Goal: Submit feedback/report problem: Submit feedback/report problem

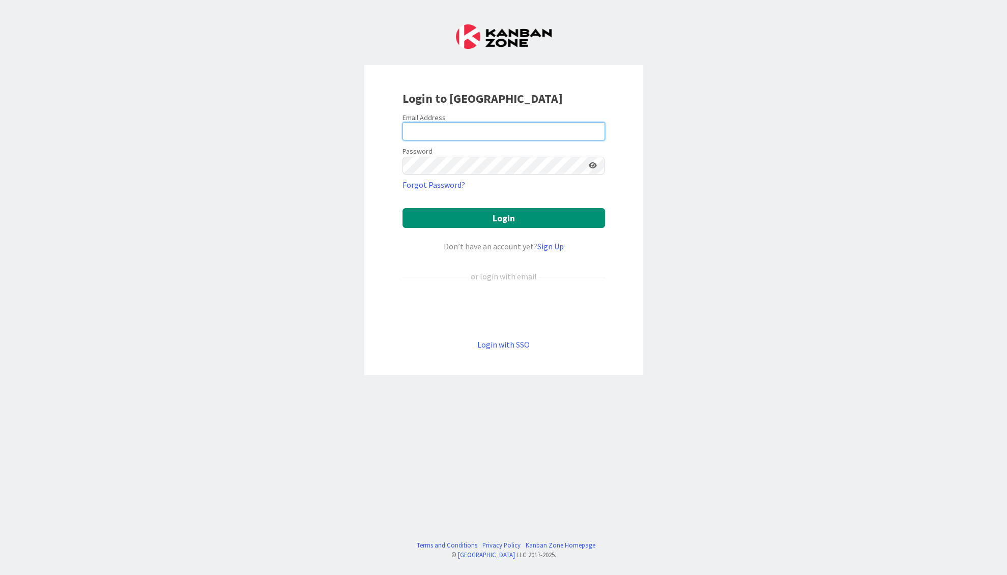
click at [428, 126] on input "email" at bounding box center [504, 131] width 203 height 18
type input "[PERSON_NAME][EMAIL_ADDRESS][PERSON_NAME][DOMAIN_NAME]"
click at [403, 208] on button "Login" at bounding box center [504, 218] width 203 height 20
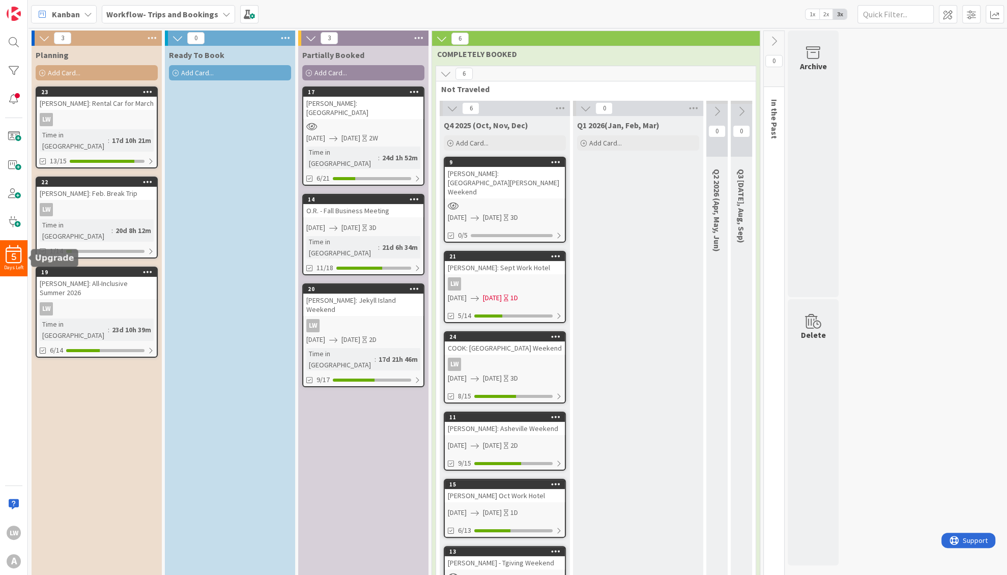
click at [11, 250] on div "5" at bounding box center [13, 254] width 27 height 18
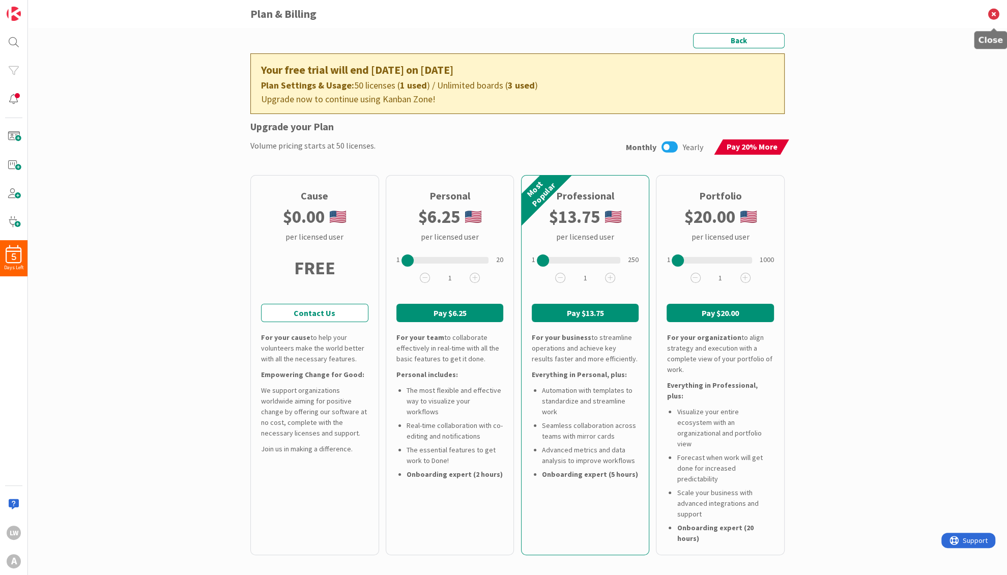
click at [990, 12] on icon at bounding box center [994, 14] width 26 height 28
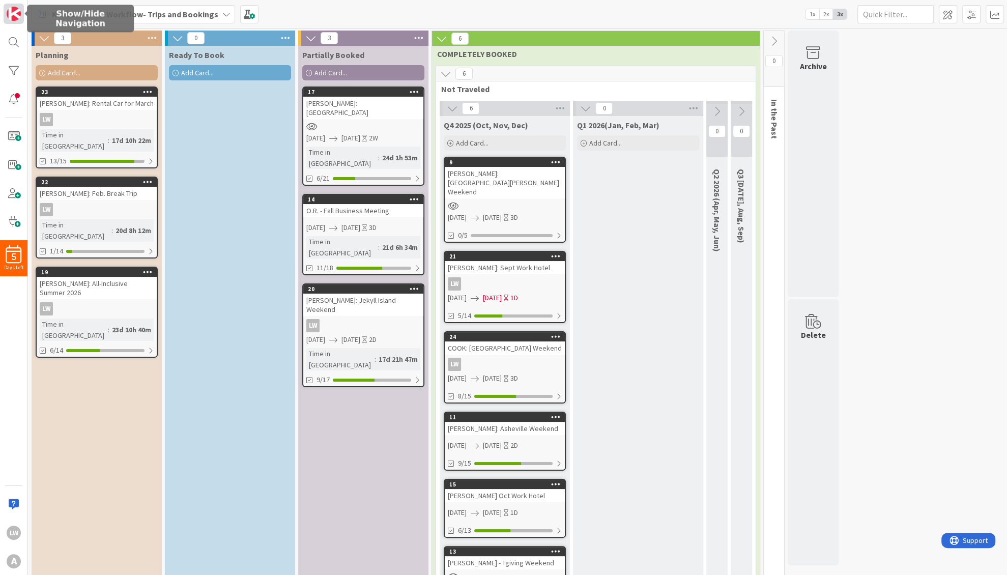
click at [15, 13] on img at bounding box center [14, 14] width 14 height 14
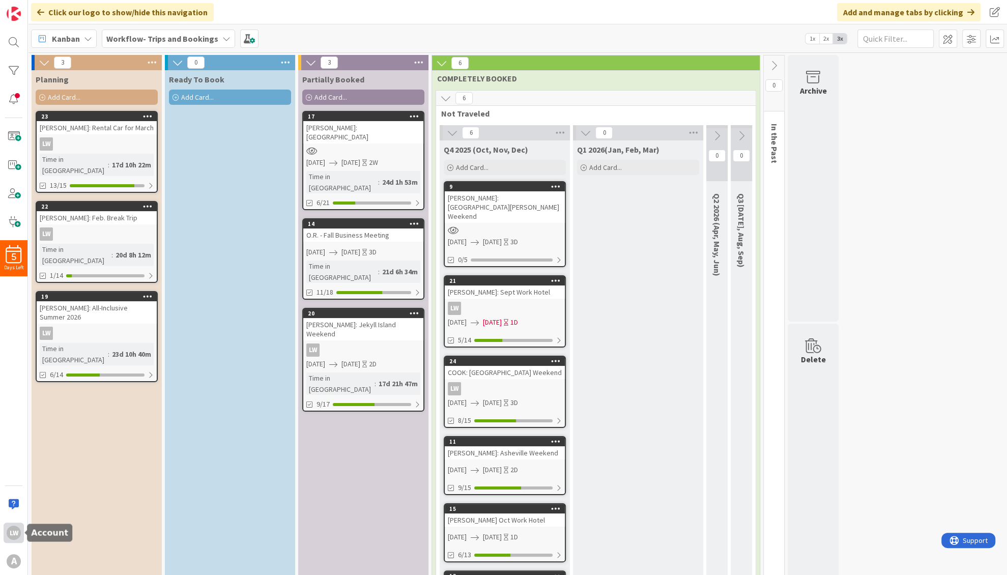
click at [13, 532] on div "LW" at bounding box center [14, 533] width 14 height 14
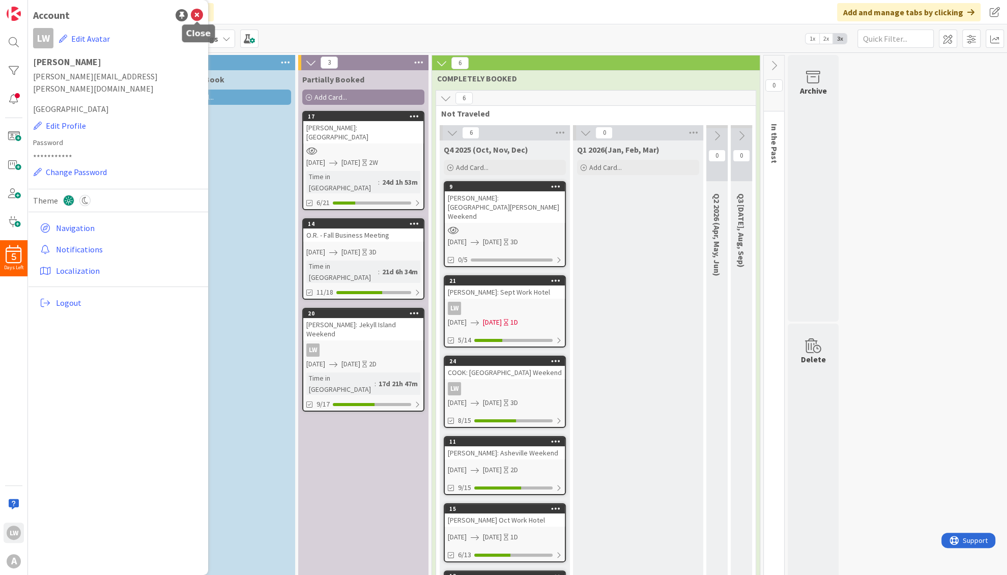
click at [198, 13] on icon at bounding box center [197, 15] width 12 height 12
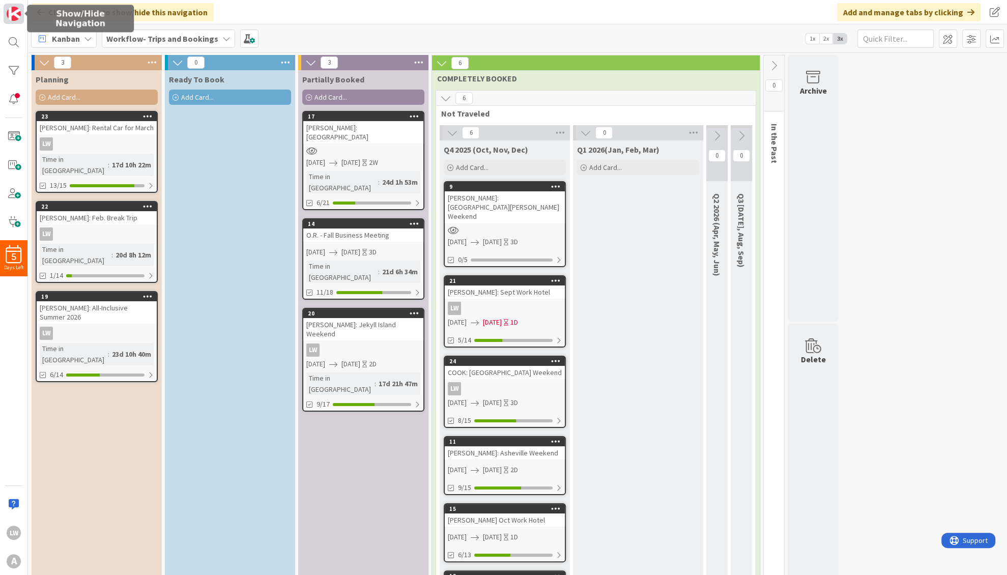
click at [19, 13] on img at bounding box center [14, 14] width 14 height 14
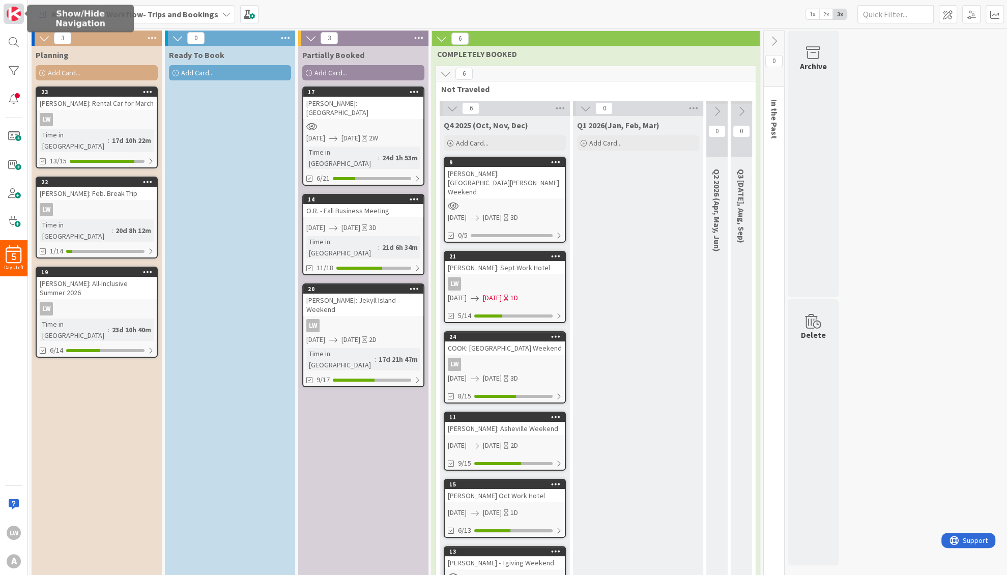
click at [19, 13] on img at bounding box center [14, 14] width 14 height 14
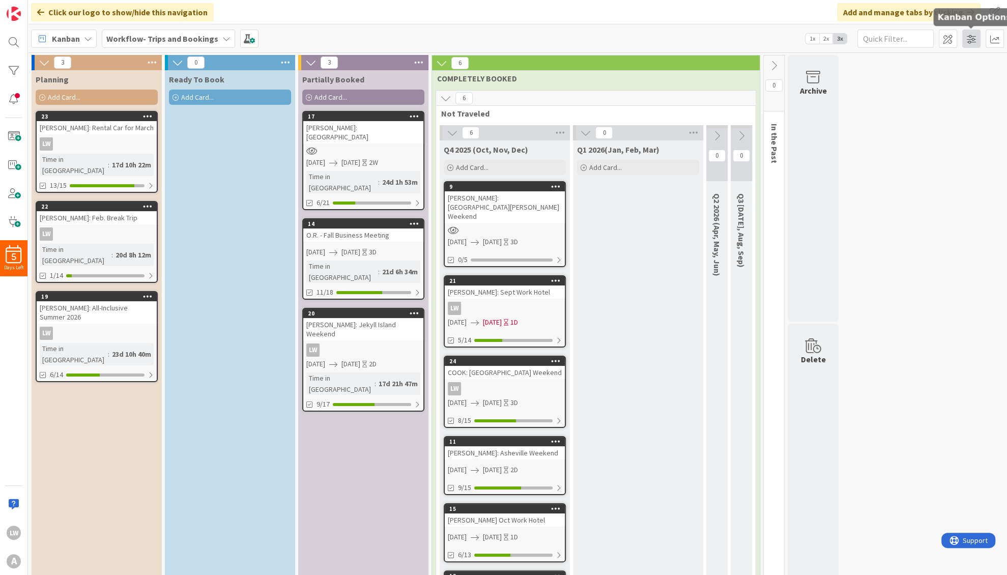
click at [970, 41] on span at bounding box center [972, 39] width 18 height 18
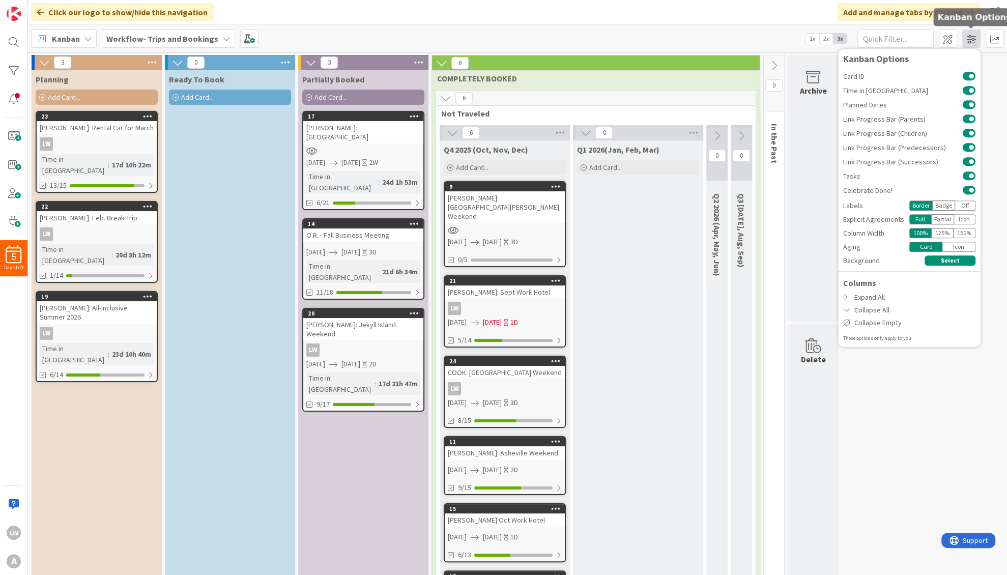
click at [970, 41] on span at bounding box center [972, 39] width 18 height 18
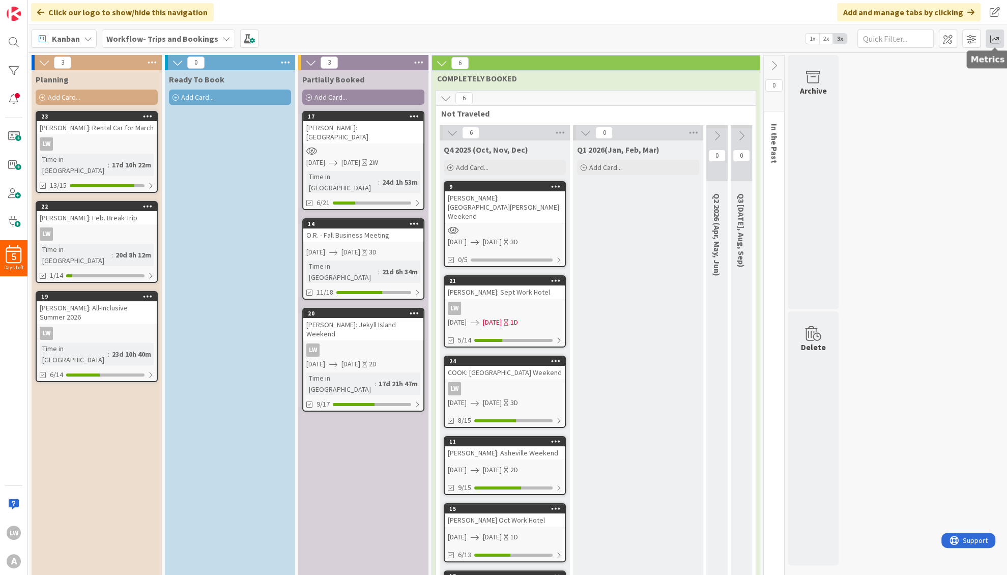
click at [994, 38] on span at bounding box center [995, 39] width 18 height 18
click at [991, 38] on span at bounding box center [995, 39] width 18 height 18
click at [14, 38] on div at bounding box center [14, 42] width 20 height 20
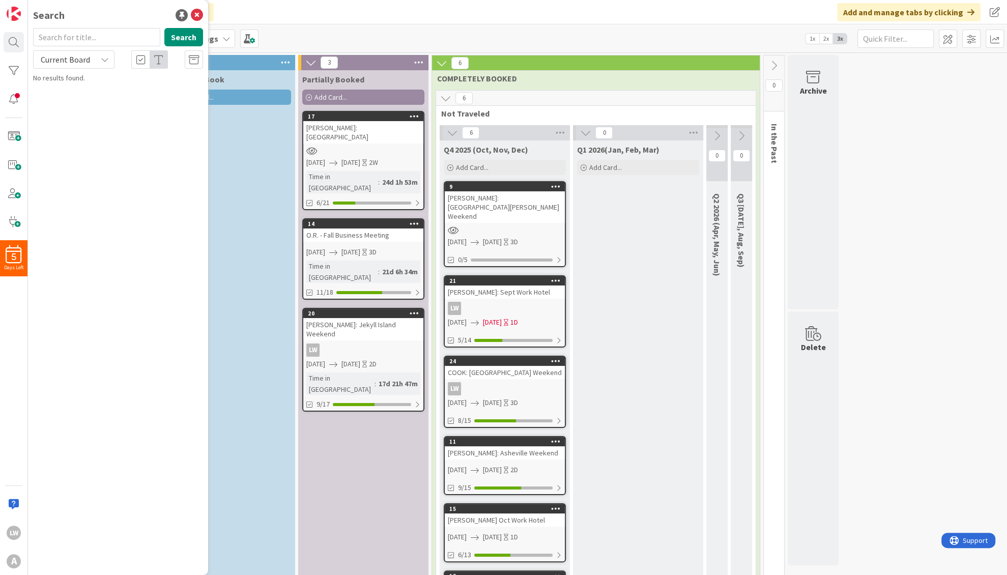
click at [98, 35] on input "text" at bounding box center [96, 37] width 127 height 18
type input "organization settings"
drag, startPoint x: 117, startPoint y: 40, endPoint x: 29, endPoint y: 39, distance: 88.6
click at [29, 39] on div "organization settings Search" at bounding box center [118, 39] width 182 height 22
click at [194, 14] on icon at bounding box center [197, 15] width 12 height 12
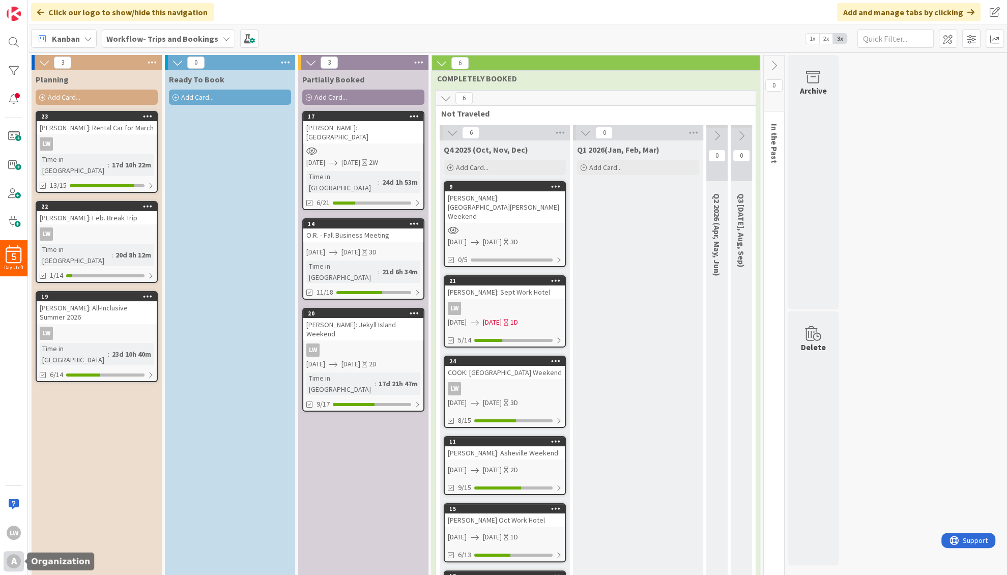
click at [11, 563] on div "A" at bounding box center [14, 561] width 14 height 14
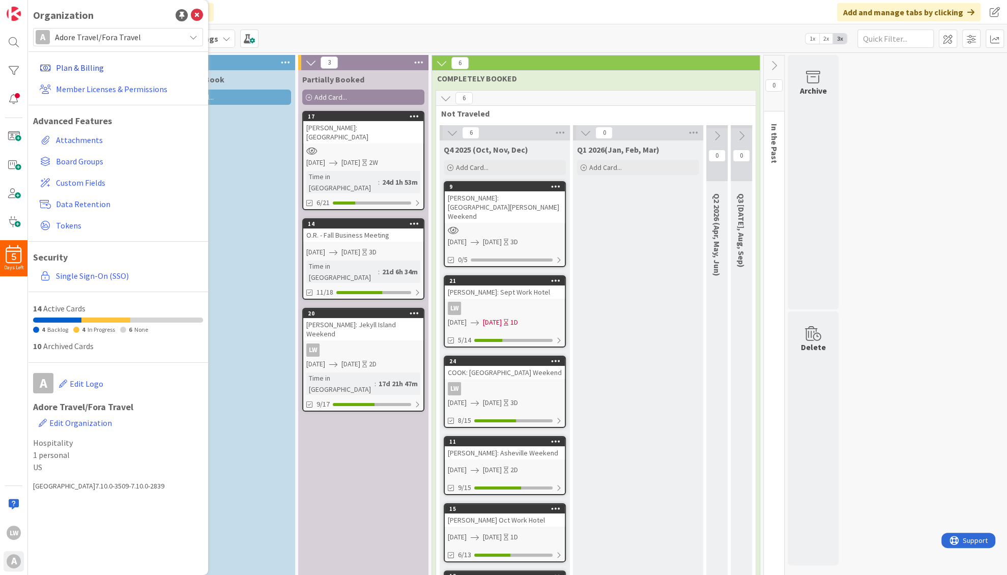
click at [87, 65] on link "Plan & Billing" at bounding box center [119, 68] width 167 height 18
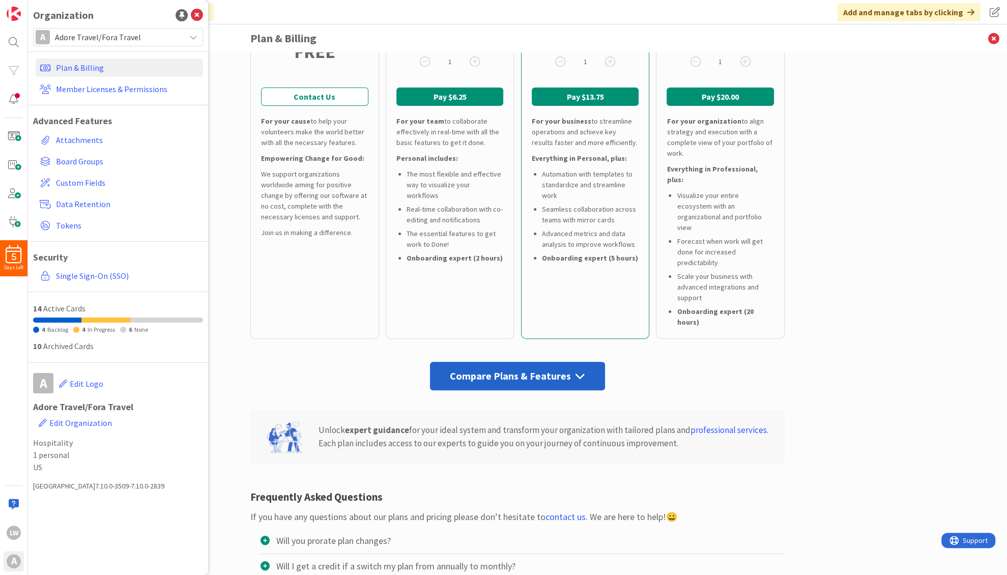
scroll to position [302, 0]
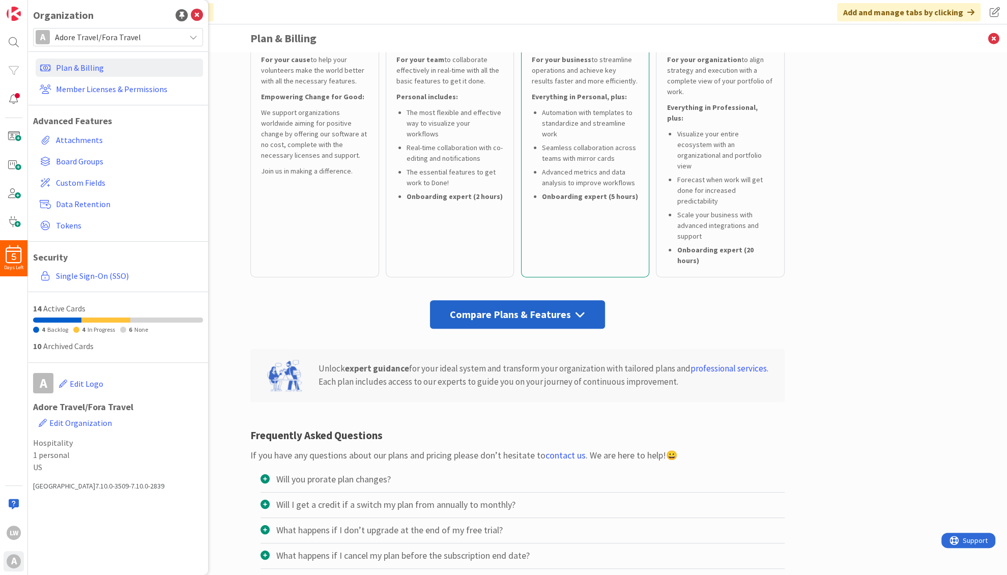
click at [471, 549] on div "What happens if I cancel my plan before the subscription end date?" at bounding box center [395, 556] width 269 height 14
click at [0, 0] on input "What happens if I cancel my plan before the subscription end date?" at bounding box center [0, 0] width 0 height 0
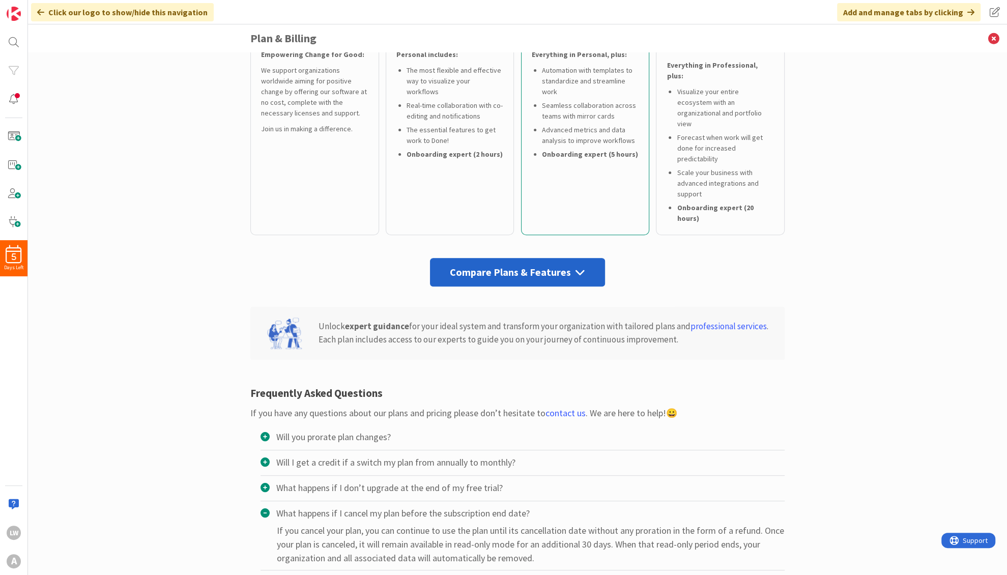
scroll to position [346, 0]
click at [557, 406] on link "contact us" at bounding box center [566, 412] width 40 height 12
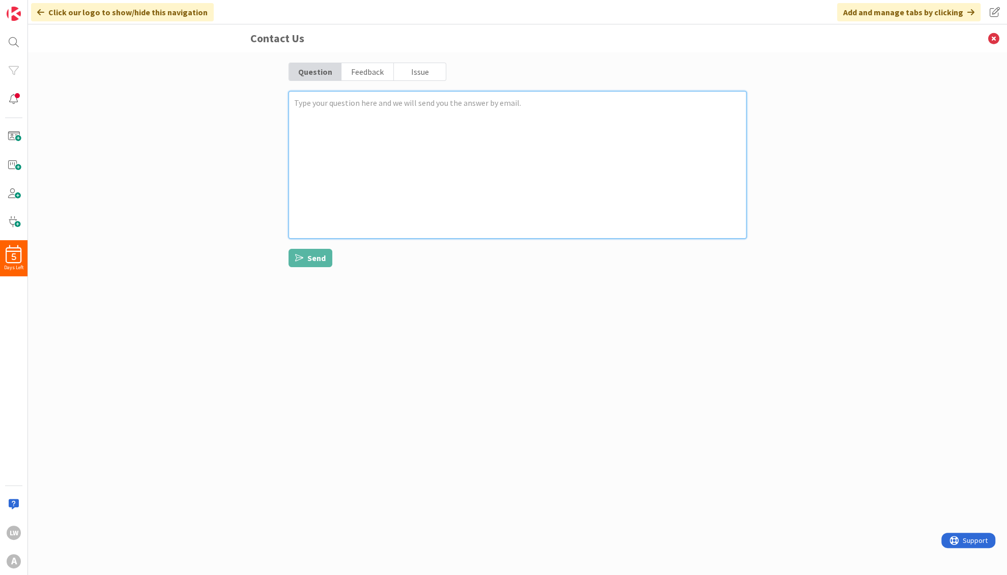
click at [376, 122] on textarea at bounding box center [518, 165] width 458 height 148
type textarea "x"
type textarea "I"
type textarea "x"
type textarea "I"
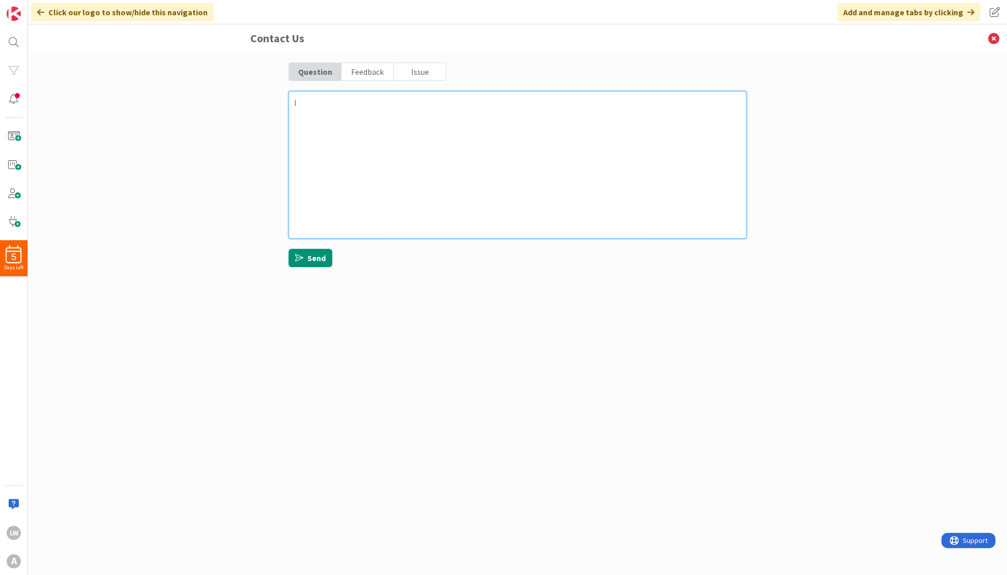
type textarea "x"
type textarea "I w"
type textarea "x"
type textarea "I wo"
type textarea "x"
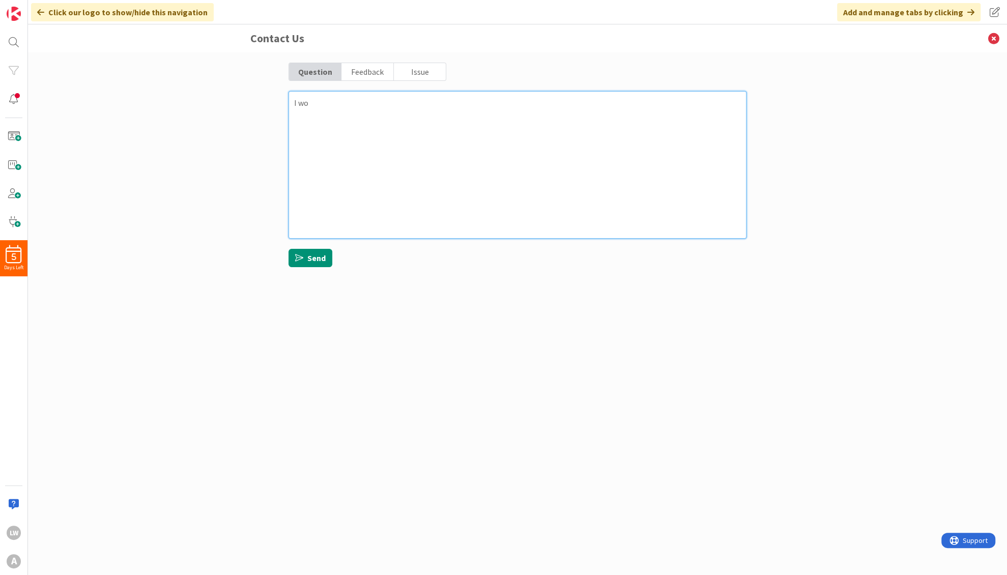
type textarea "I wou"
type textarea "x"
type textarea "I woul"
type textarea "x"
type textarea "I would"
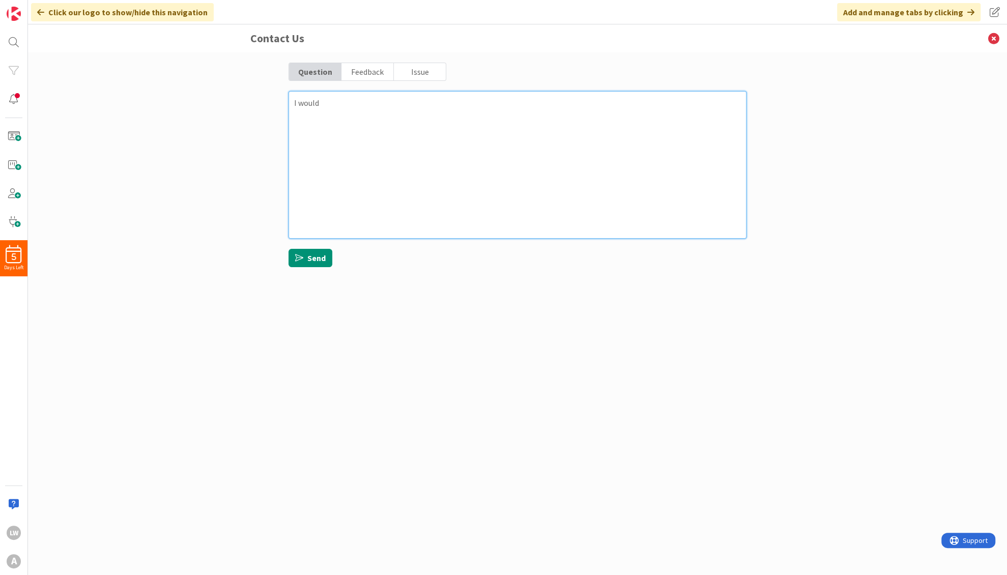
type textarea "x"
type textarea "I would"
type textarea "x"
type textarea "I would l"
type textarea "x"
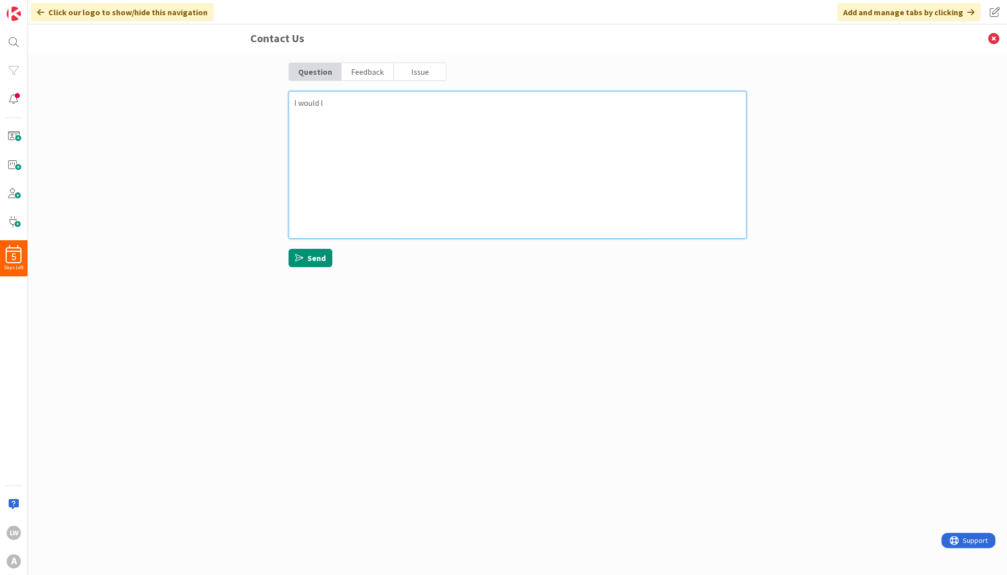
type textarea "I would li"
type textarea "x"
type textarea "I would lik"
type textarea "x"
type textarea "I would like"
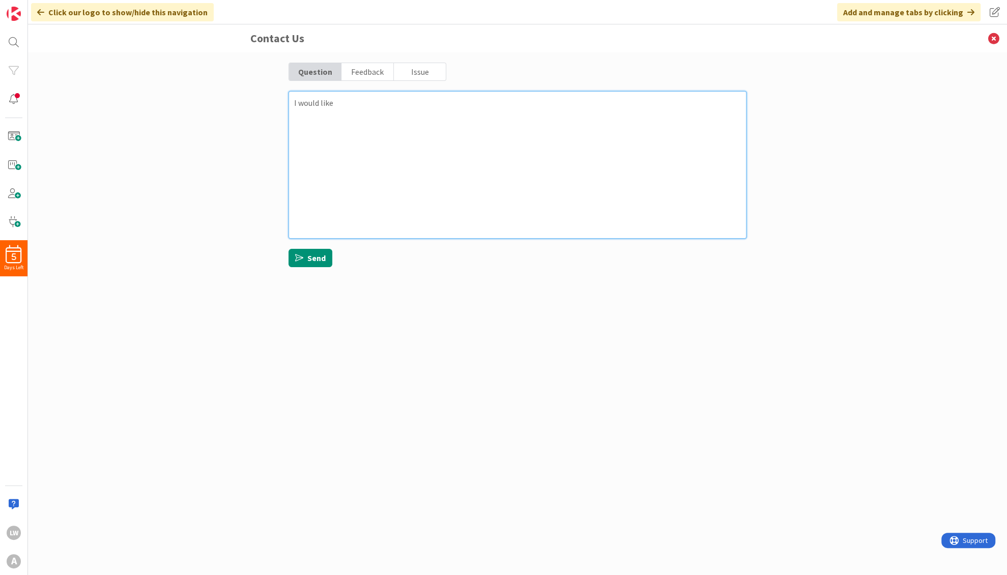
type textarea "x"
type textarea "I would like"
type textarea "x"
type textarea "I would like to"
type textarea "x"
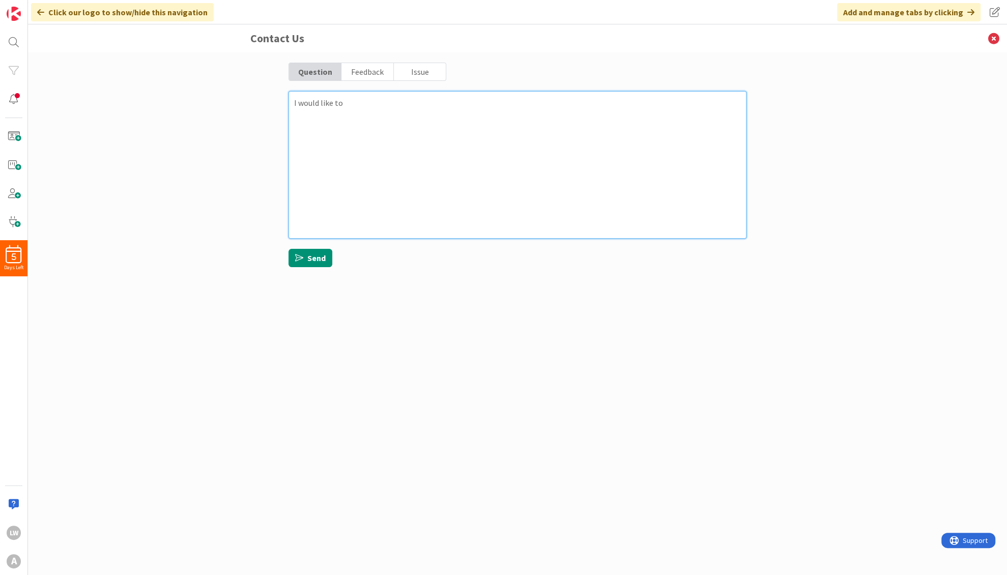
type textarea "I would like to"
type textarea "x"
type textarea "I would like to c"
type textarea "x"
type textarea "I would like to ca"
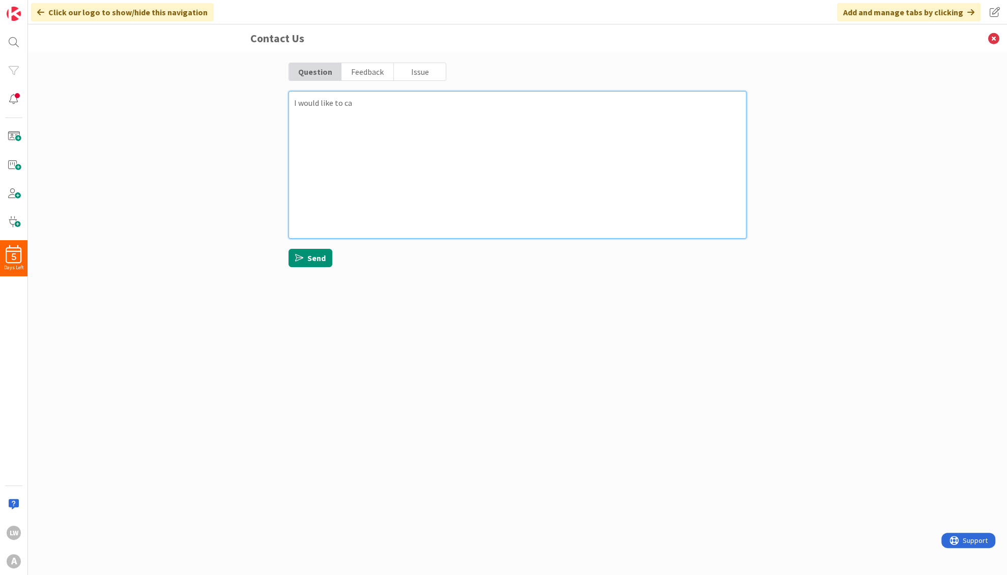
type textarea "x"
type textarea "I would like to can"
type textarea "x"
type textarea "I would like to canc"
type textarea "x"
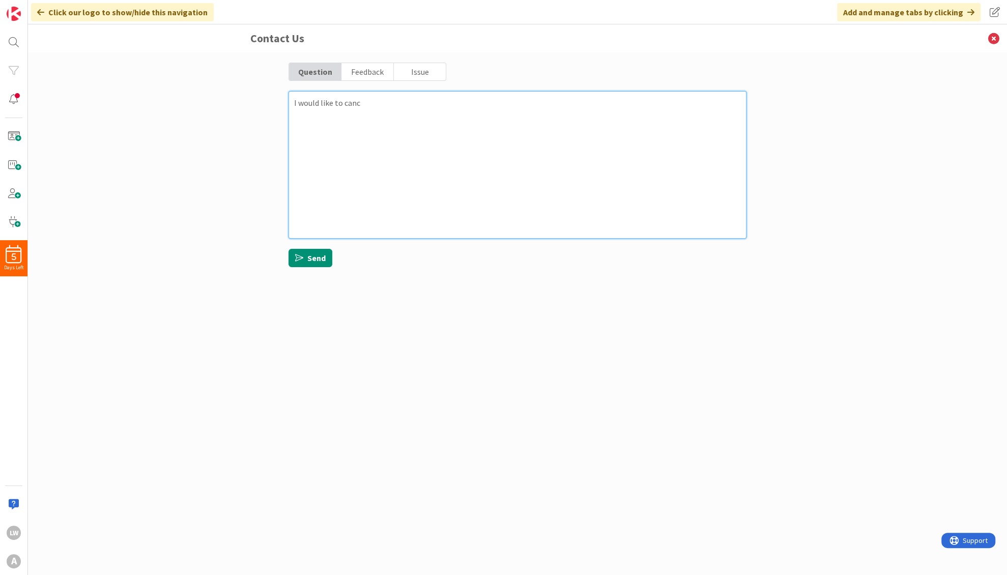
type textarea "I would like to cance"
type textarea "x"
type textarea "I would like to cancel"
type textarea "x"
type textarea "I would like to cancel"
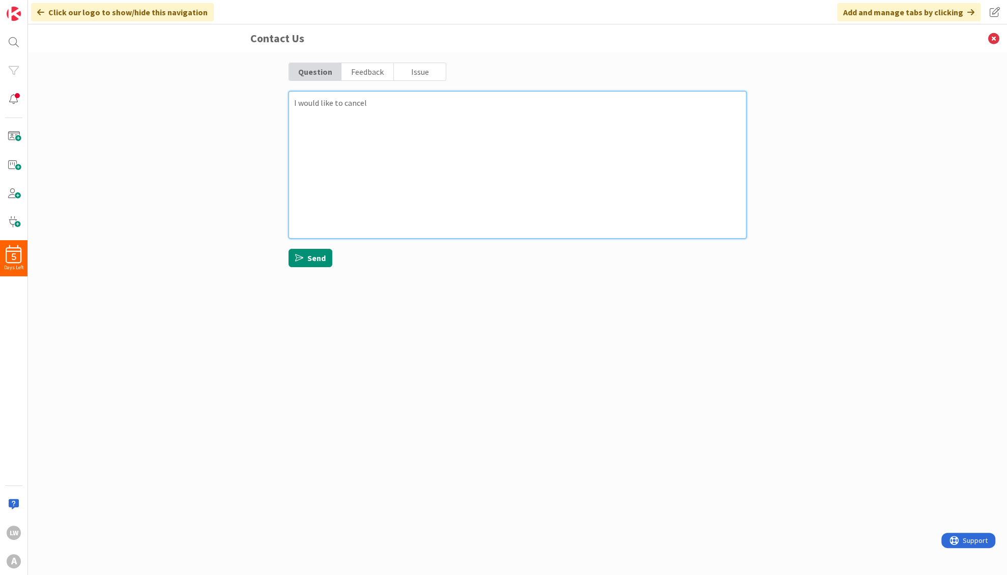
type textarea "x"
type textarea "I would like to cancel m"
type textarea "x"
type textarea "I would like to cancel my"
type textarea "x"
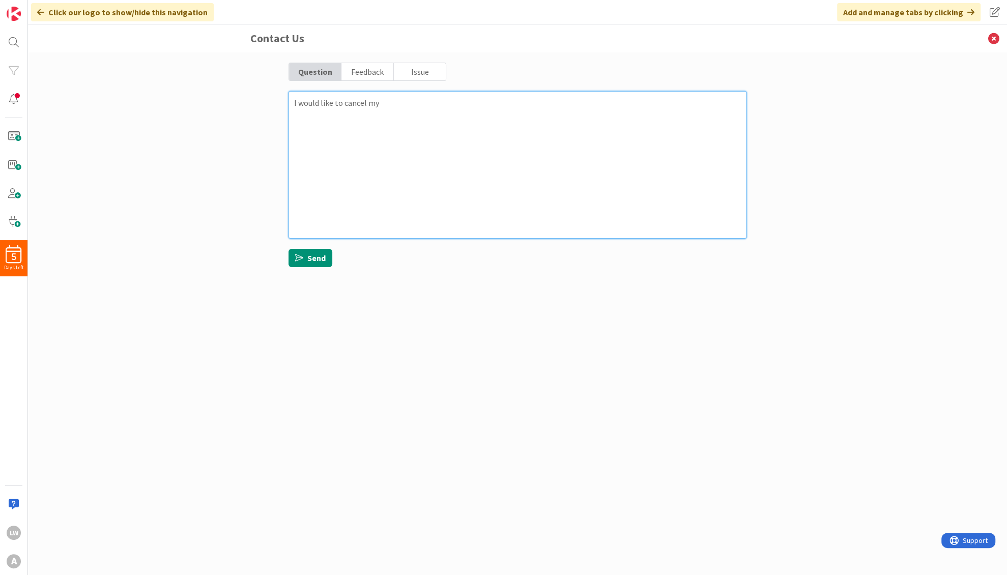
type textarea "I would like to cancel my"
type textarea "x"
type textarea "I would like to cancel my s"
type textarea "x"
type textarea "I would like to cancel my su"
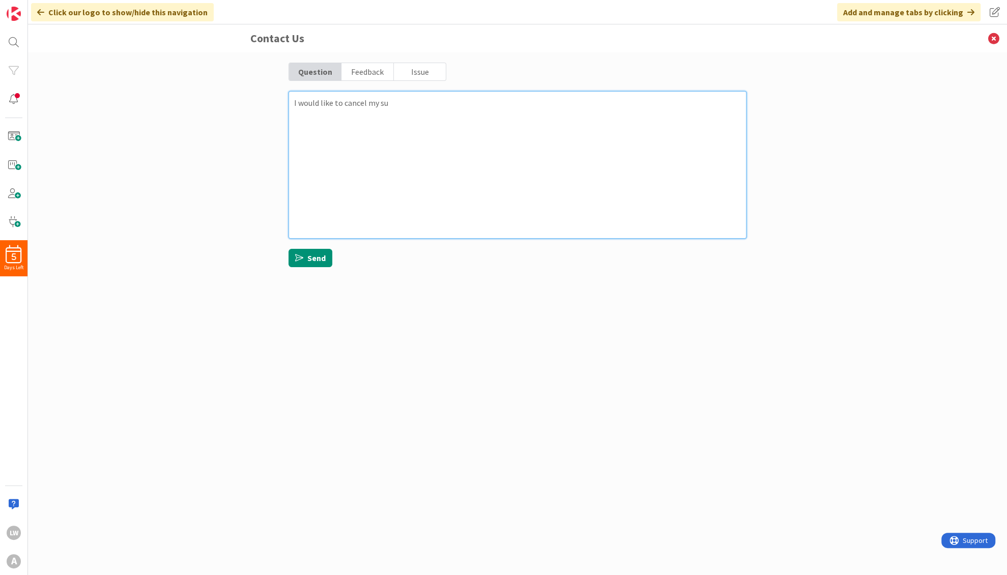
type textarea "x"
type textarea "I would like to cancel my sub"
type textarea "x"
type textarea "I would like to cancel my subs"
type textarea "x"
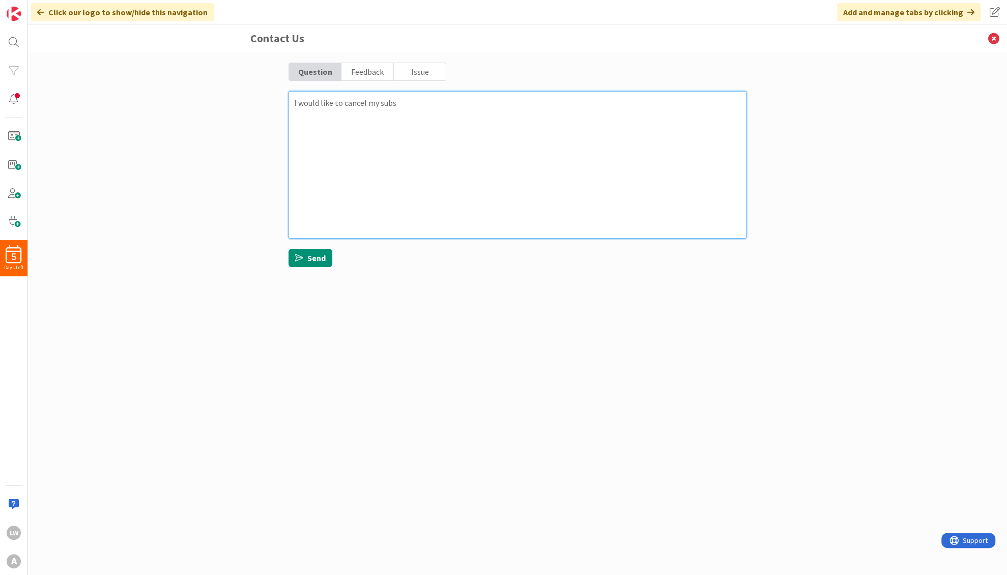
type textarea "I would like to cancel my subsc"
type textarea "x"
type textarea "I would like to cancel my subscr"
type textarea "x"
type textarea "I would like to cancel my subscri"
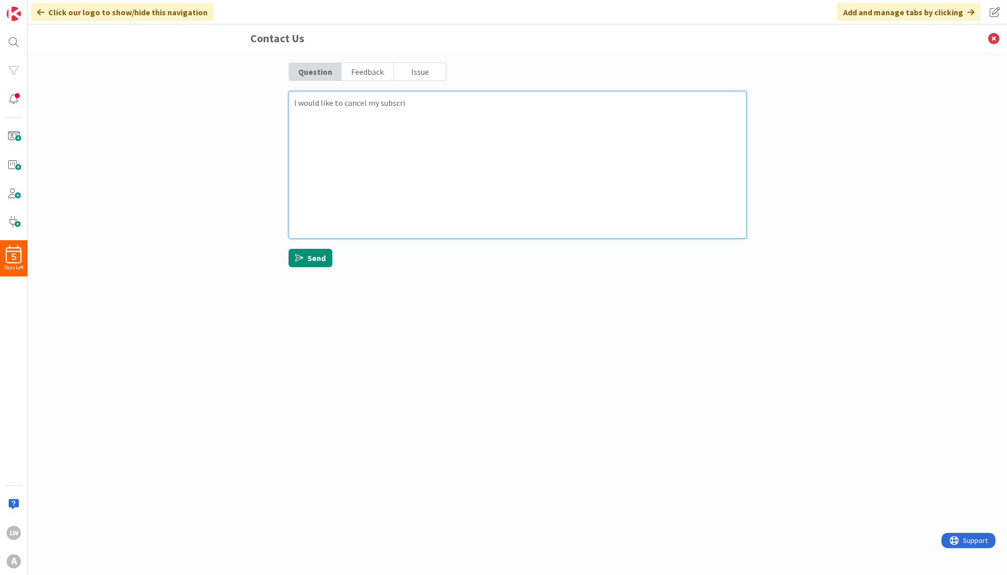
type textarea "x"
type textarea "I would like to cancel my subscrit"
type textarea "x"
type textarea "I would like to cancel my subscrito"
type textarea "x"
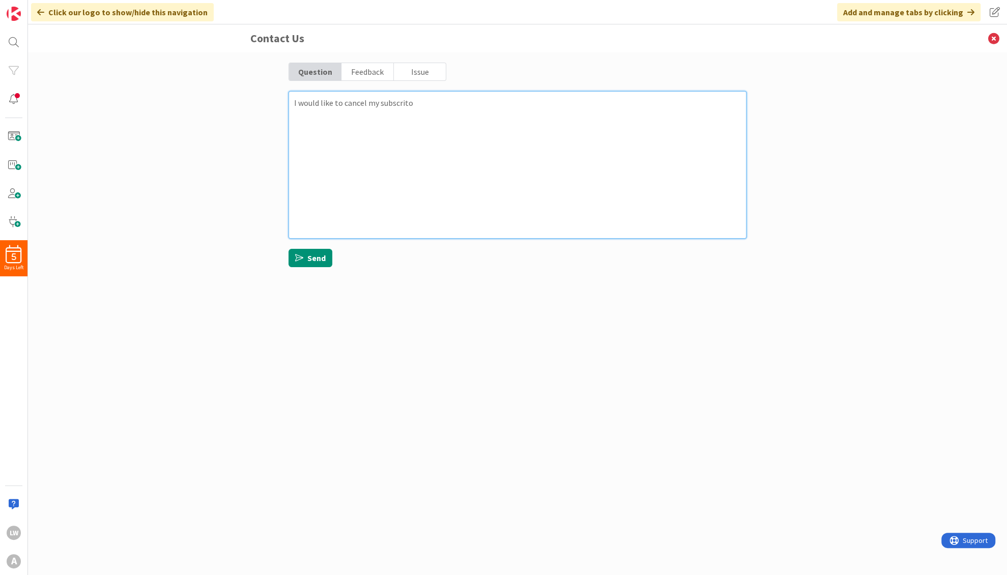
type textarea "I would like to cancel my subscritop"
type textarea "x"
type textarea "I would like to cancel my subscritopt"
type textarea "x"
type textarea "I would like to cancel my subscritopti"
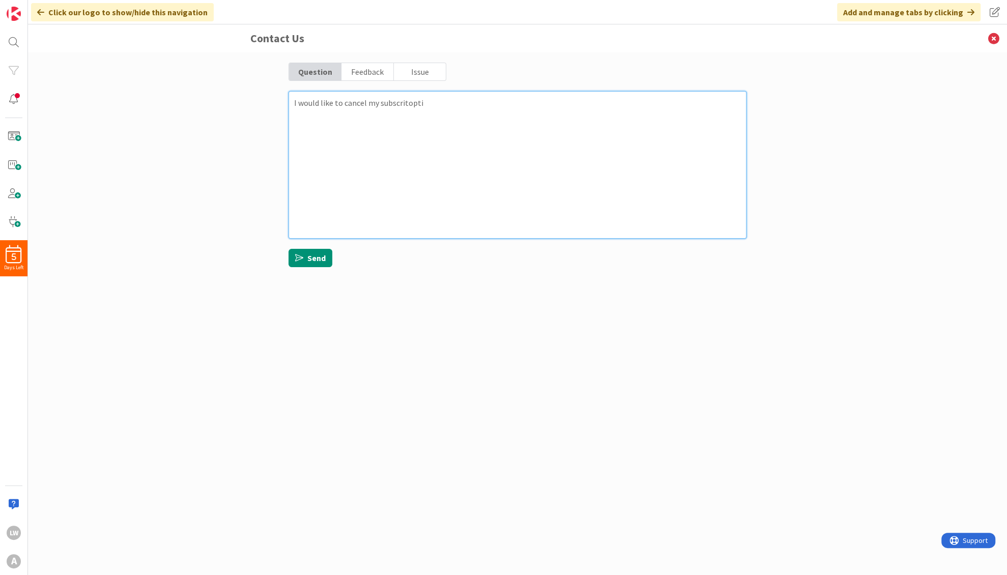
type textarea "x"
type textarea "I would like to cancel my subscritoptio"
type textarea "x"
type textarea "I would like to cancel my subscritoption"
type textarea "x"
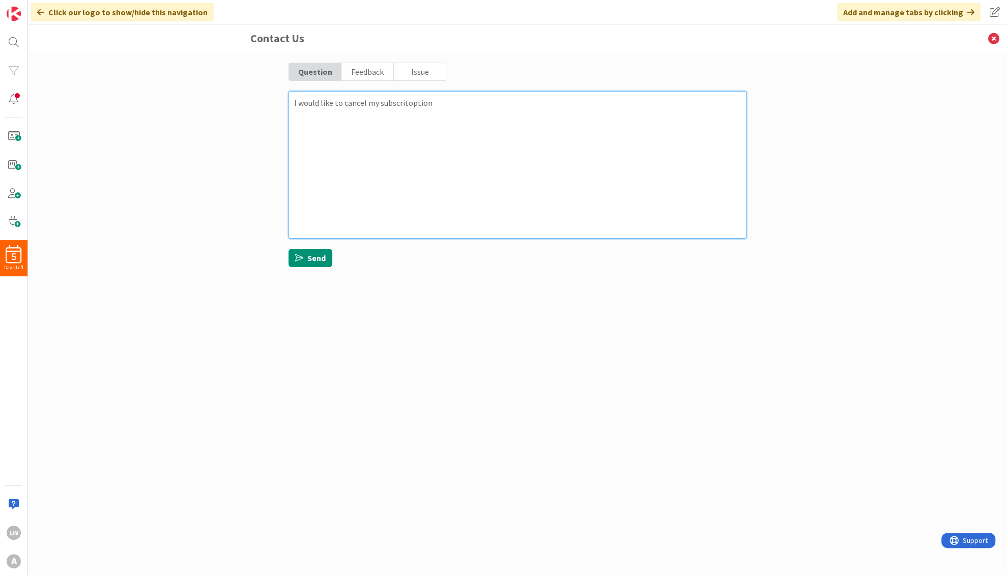
type textarea "I would like to cancel my subscritoption"
type textarea "x"
type textarea "I would like to cancel my subscritoption b"
type textarea "x"
type textarea "I would like to cancel my subscritoption be"
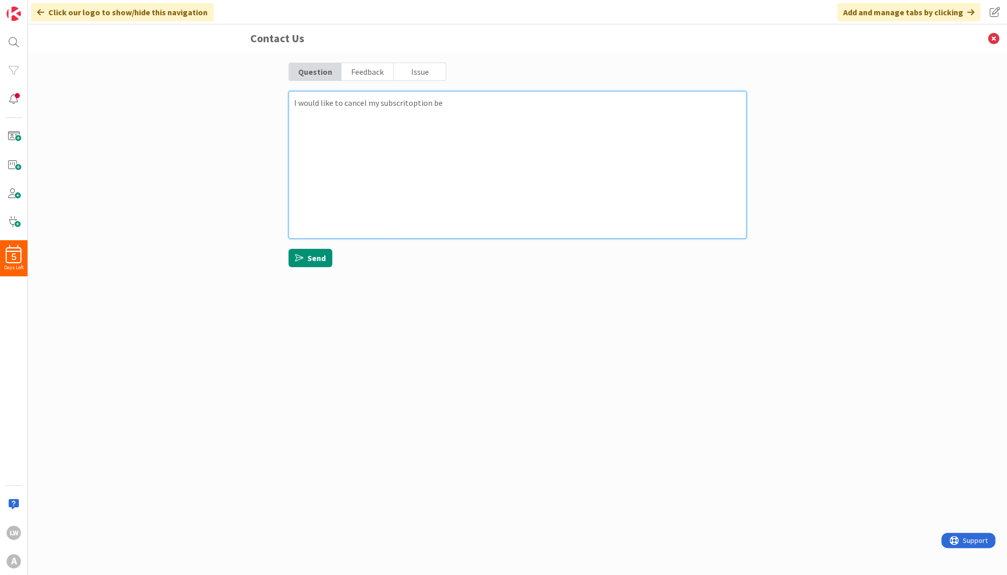
type textarea "x"
type textarea "I would like to cancel my subscritoption bef"
type textarea "x"
type textarea "I would like to cancel my subscritoption befo"
type textarea "x"
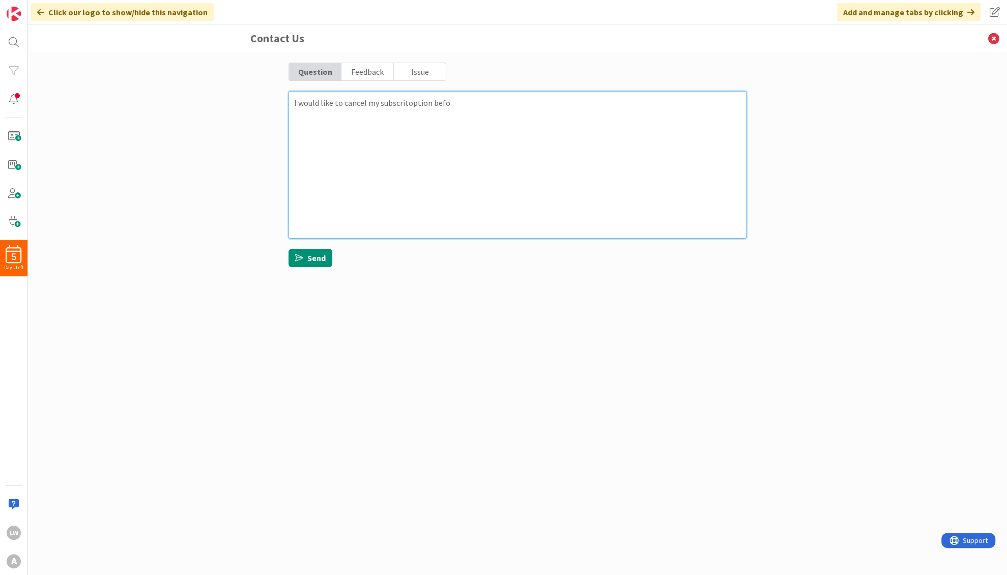
type textarea "I would like to cancel my subscritoption befor"
type textarea "x"
type textarea "I would like to cancel my subscritoption before"
type textarea "x"
type textarea "I would like to cancel my subscritoption before"
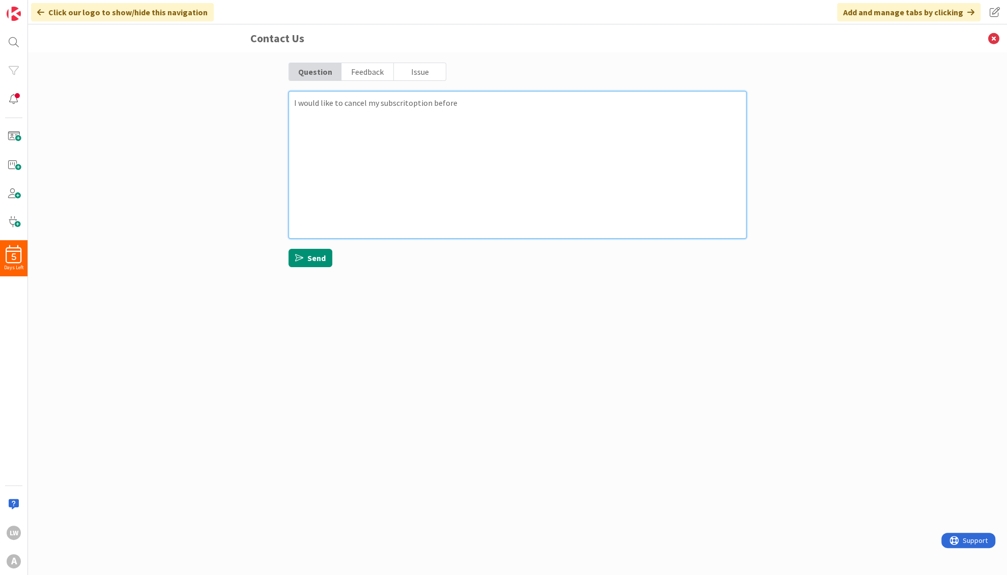
type textarea "x"
type textarea "I would like to cancel my subscritoption before m"
type textarea "x"
type textarea "I would like to cancel my subscritoption before my"
type textarea "x"
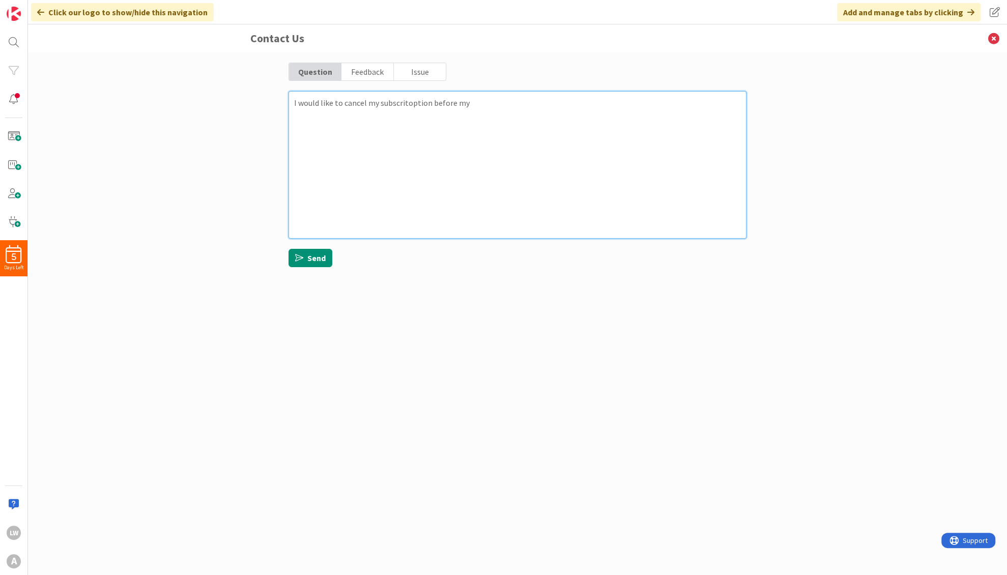
type textarea "I would like to cancel my subscritoption before my"
type textarea "x"
type textarea "I would like to cancel my subscritoption before my f"
type textarea "x"
type textarea "I would like to cancel my subscritoption before my fr"
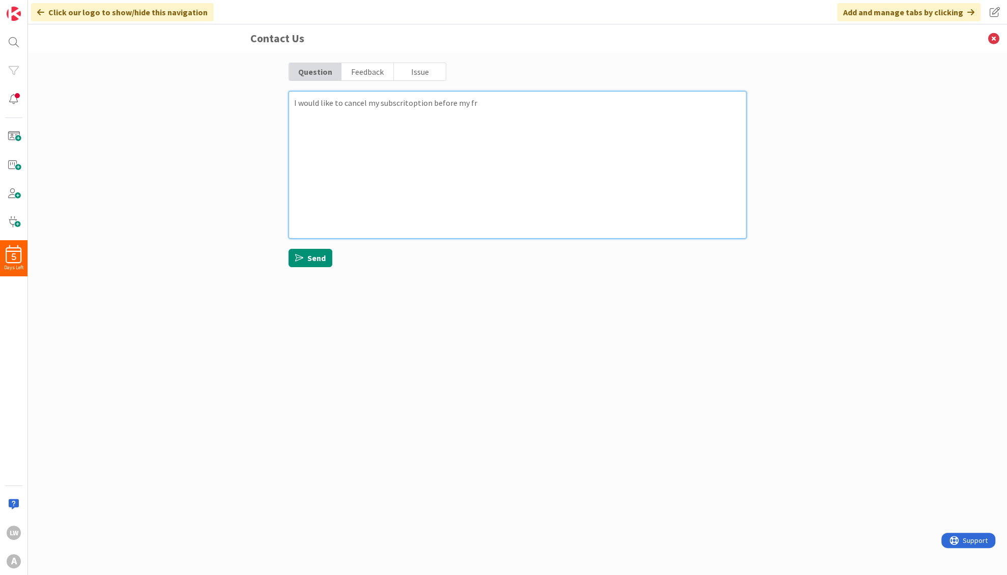
type textarea "x"
type textarea "I would like to cancel my subscritoption before my fre"
type textarea "x"
type textarea "I would like to cancel my subscritoption before my free"
type textarea "x"
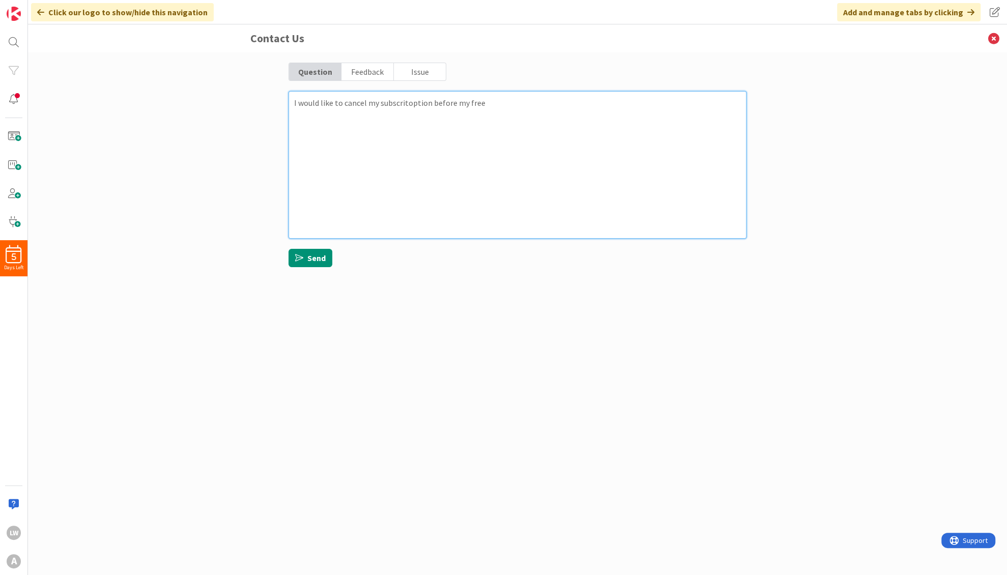
type textarea "I would like to cancel my subscritoption before my free"
type textarea "x"
type textarea "I would like to cancel my subscritoption before my free t"
type textarea "x"
type textarea "I would like to cancel my subscritoption before my free tr"
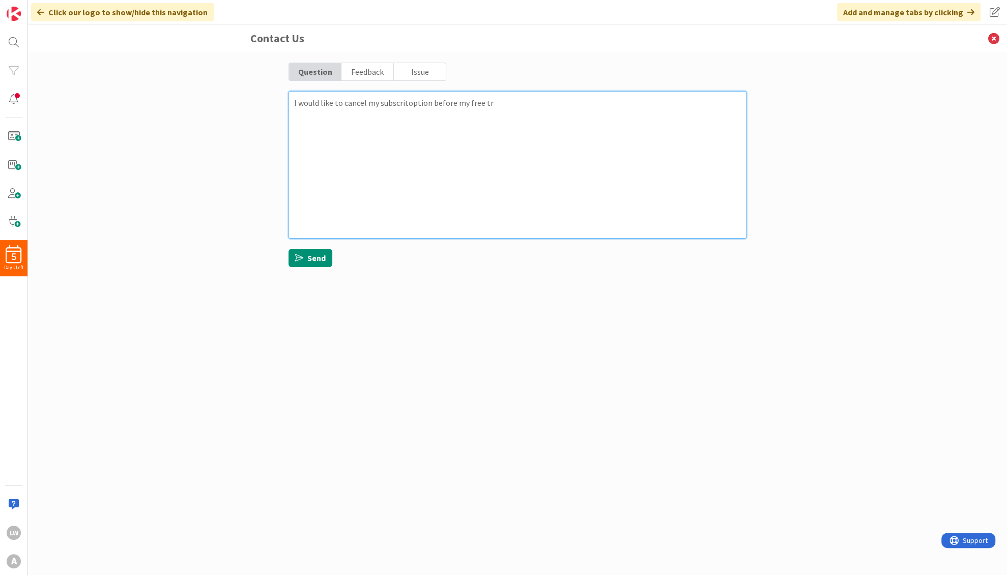
type textarea "x"
type textarea "I would like to cancel my subscritoption before my free tri"
type textarea "x"
type textarea "I would like to cancel my subscritoption before my free tria"
type textarea "x"
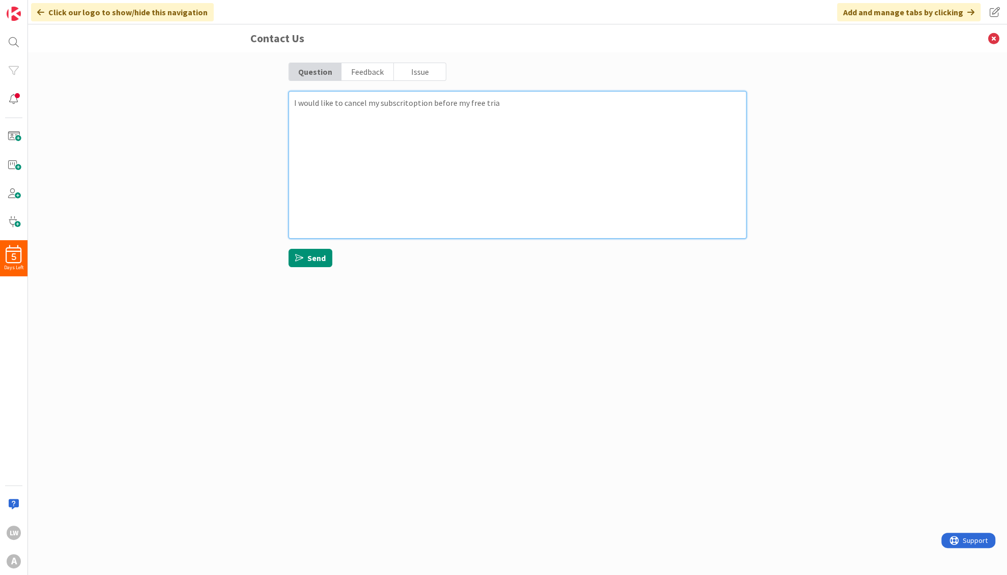
type textarea "I would like to cancel my subscritoption before my free trial"
type textarea "x"
type textarea "I would like to cancel my subscritoption before my free trial"
type textarea "x"
type textarea "I would like to cancel my subscritoption before my free trial e"
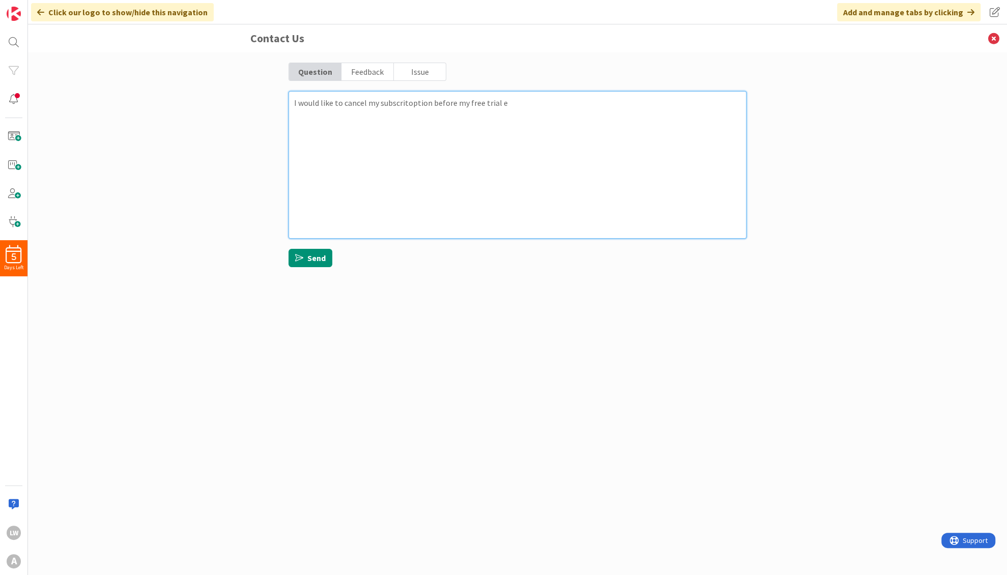
type textarea "x"
type textarea "I would like to cancel my subscritoption before my free trial en"
type textarea "x"
type textarea "I would like to cancel my subscritoption before my free trial end"
type textarea "x"
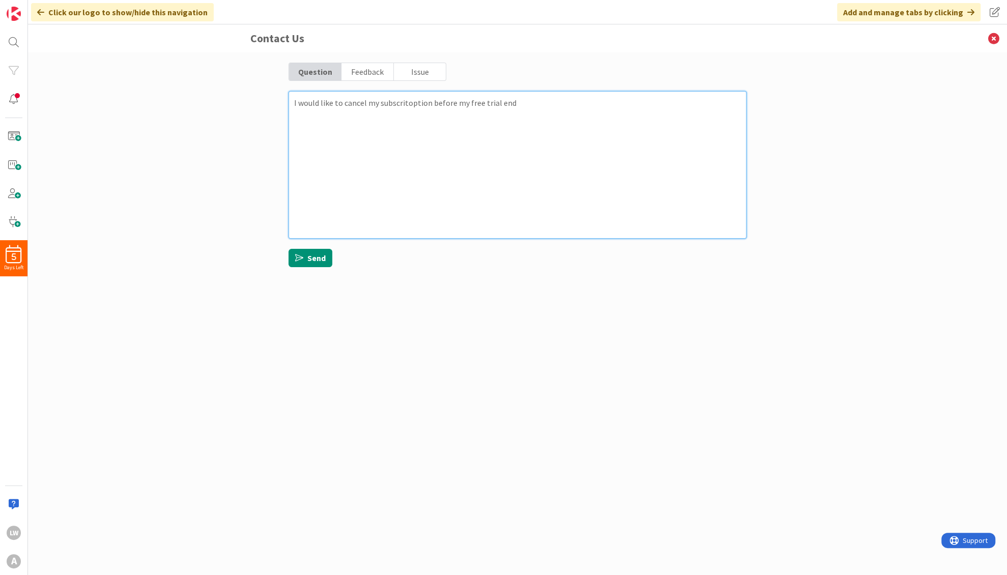
type textarea "I would like to cancel my subscritoption before my free trial end."
type textarea "x"
type textarea "I would like to cancel my subscritoption before my free trial end."
type textarea "x"
type textarea "I would like to cancel my subscritoption before my free trial end."
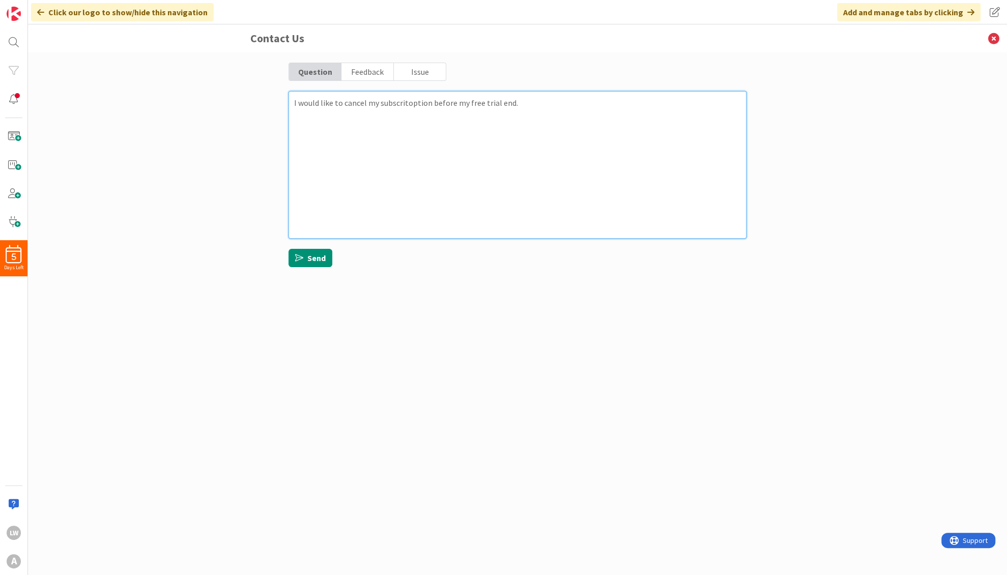
type textarea "x"
type textarea "I would like to cancel my subscritoption before my free trial end."
type textarea "x"
type textarea "I would like to cancel my subscritoption before my free trial end."
type textarea "x"
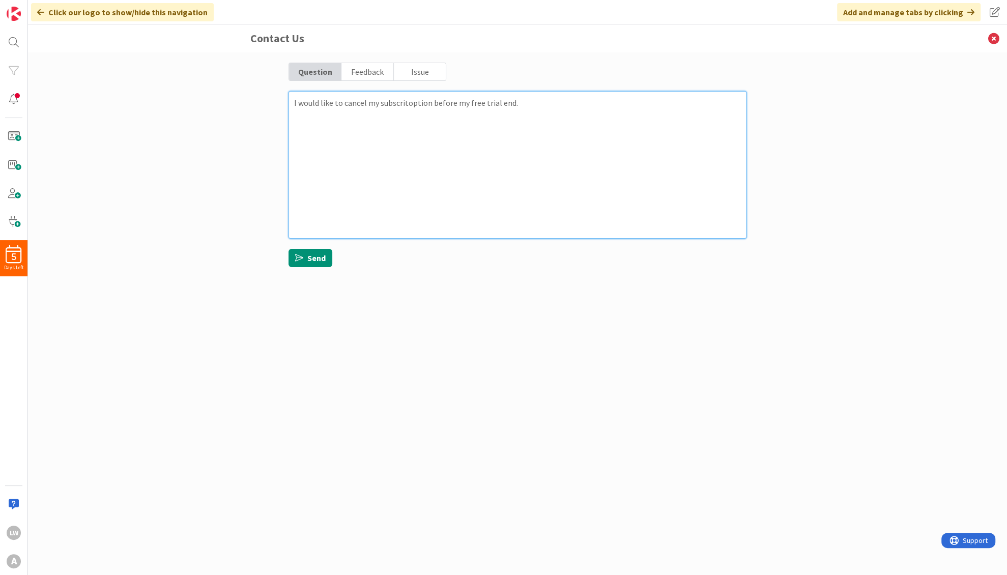
type textarea "I would like to cancel my subscritoption before my free trial end.s"
type textarea "x"
type textarea "I would like to cancel my subscritoption before my free trial end."
type textarea "x"
type textarea "I would like to cancel my subscritoption before my free trial end"
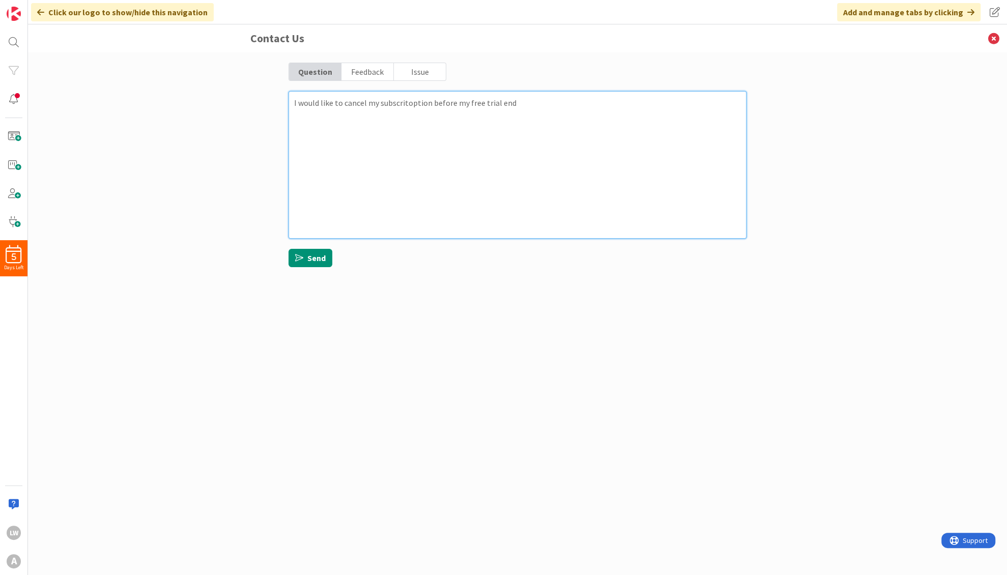
type textarea "x"
type textarea "I would like to cancel my subscritoption before my free trial ends"
type textarea "x"
type textarea "I would like to cancel my subscritoption before my free trial ends."
type textarea "x"
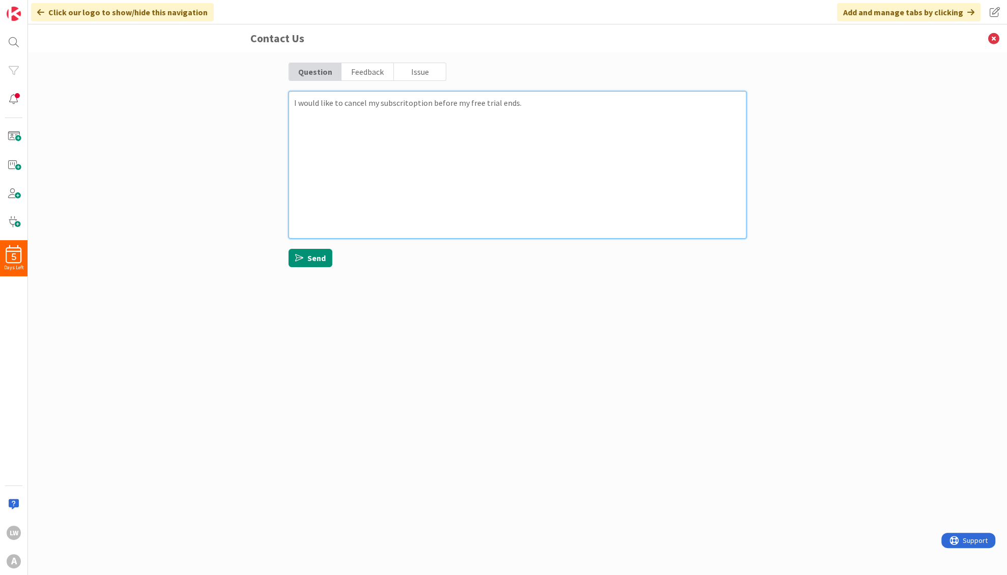
type textarea "I would like to cancel my subscritoption before my free trial ends."
type textarea "x"
type textarea "I would like to cancel my subscritoption before my free trial ends."
type textarea "x"
type textarea "I would like to cancel my subscritoption before my free trial ends. I"
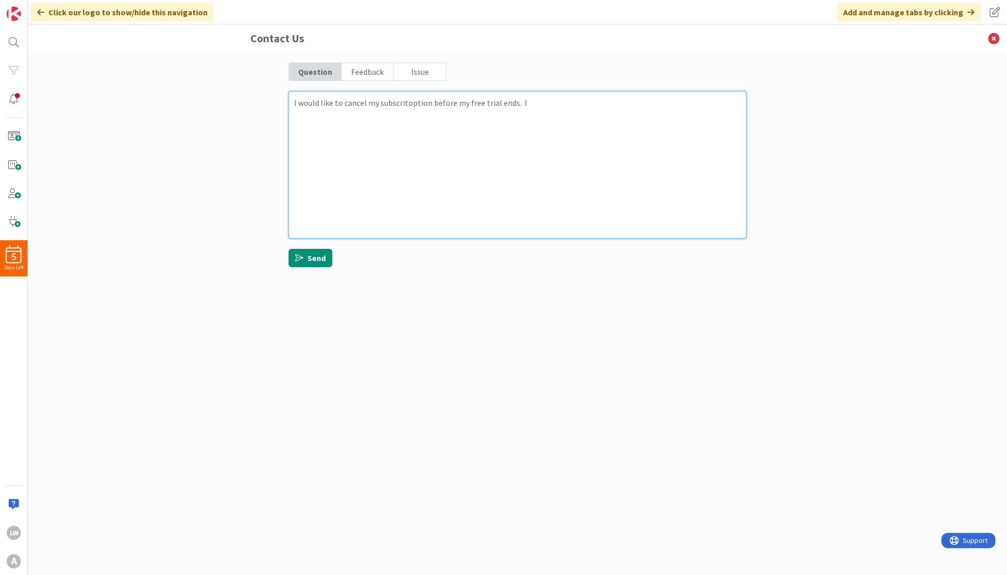
type textarea "x"
type textarea "I would like to cancel my subscritoption before my free trial ends. I"
type textarea "x"
type textarea "I would like to cancel my subscritoption before my free trial ends. I d"
type textarea "x"
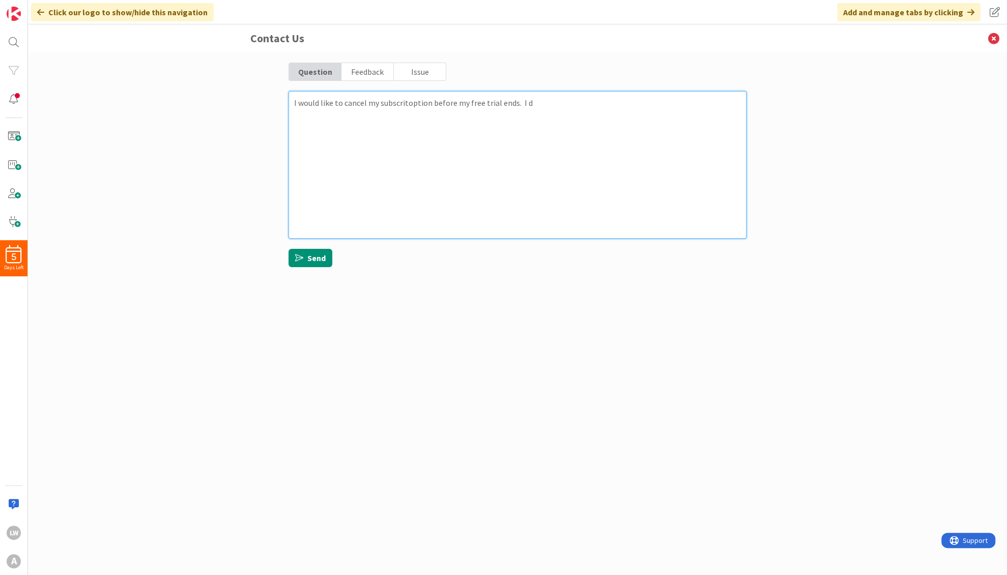
type textarea "I would like to cancel my subscritoption before my free trial ends. I do"
type textarea "x"
type textarea "I would like to cancel my subscritoption before my free trial ends. I don"
type textarea "x"
type textarea "I would like to cancel my subscritoption before my free trial ends. I don'"
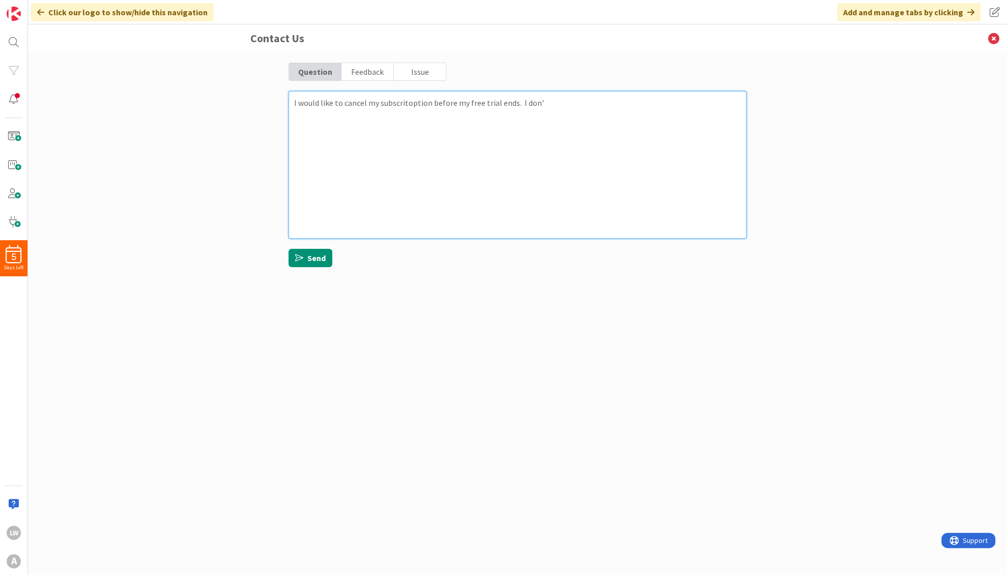
type textarea "x"
type textarea "I would like to cancel my subscritoption before my free trial ends. I don't"
type textarea "x"
type textarea "I would like to cancel my subscritoption before my free trial ends. I don't"
type textarea "x"
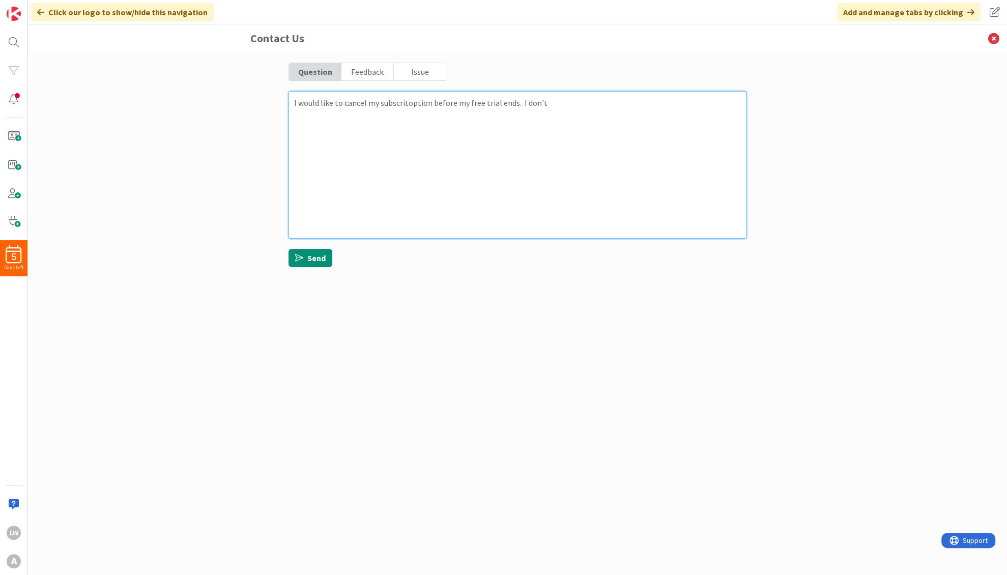
type textarea "I would like to cancel my subscritoption before my free trial ends. I don't s"
type textarea "x"
type textarea "I would like to cancel my subscritoption before my free trial ends. I don't se"
type textarea "x"
type textarea "I would like to cancel my subscritoption before my free trial ends. I don't see"
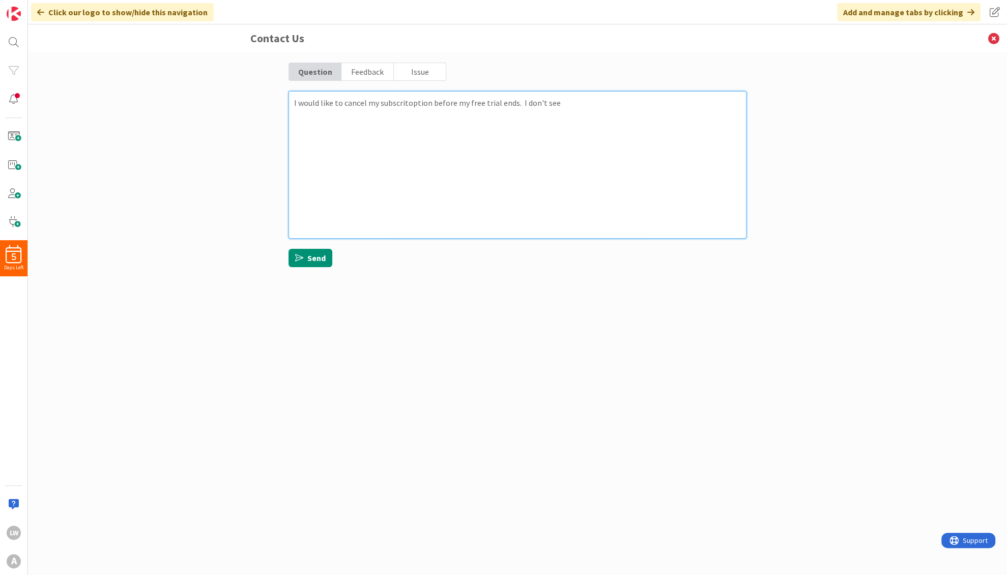
type textarea "x"
type textarea "I would like to cancel my subscritoption before my free trial ends. I don't see"
type textarea "x"
type textarea "I would like to cancel my subscritoption before my free trial ends. I don't see…"
type textarea "x"
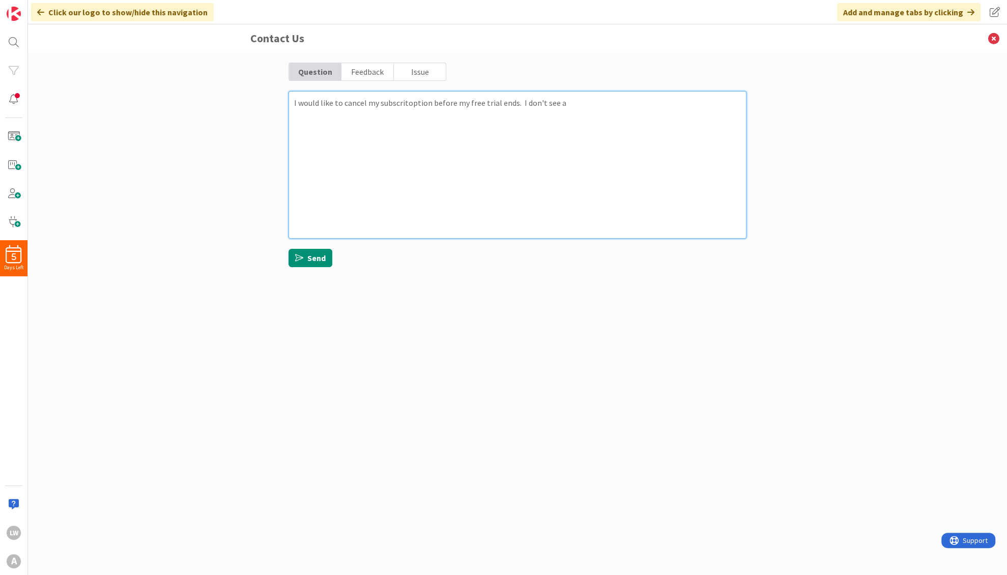
type textarea "I would like to cancel my subscritoption before my free trial ends. I don't see…"
type textarea "x"
type textarea "I would like to cancel my subscritoption before my free trial ends. I don't see…"
type textarea "x"
type textarea "I would like to cancel my subscritoption before my free trial ends. I don't see…"
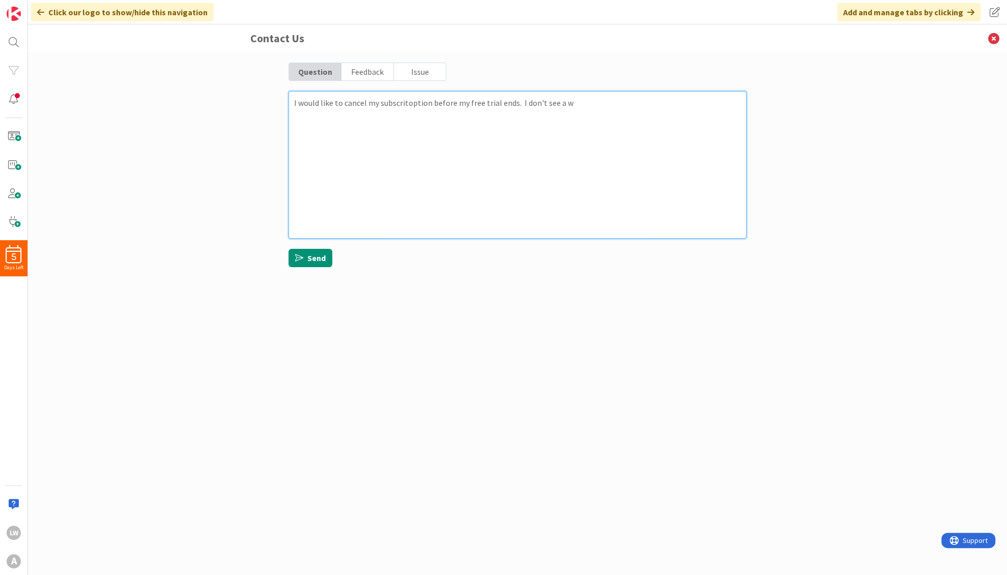
type textarea "x"
type textarea "I would like to cancel my subscritoption before my free trial ends. I don't see…"
type textarea "x"
type textarea "I would like to cancel my subscritoption before my free trial ends. I don't see…"
type textarea "x"
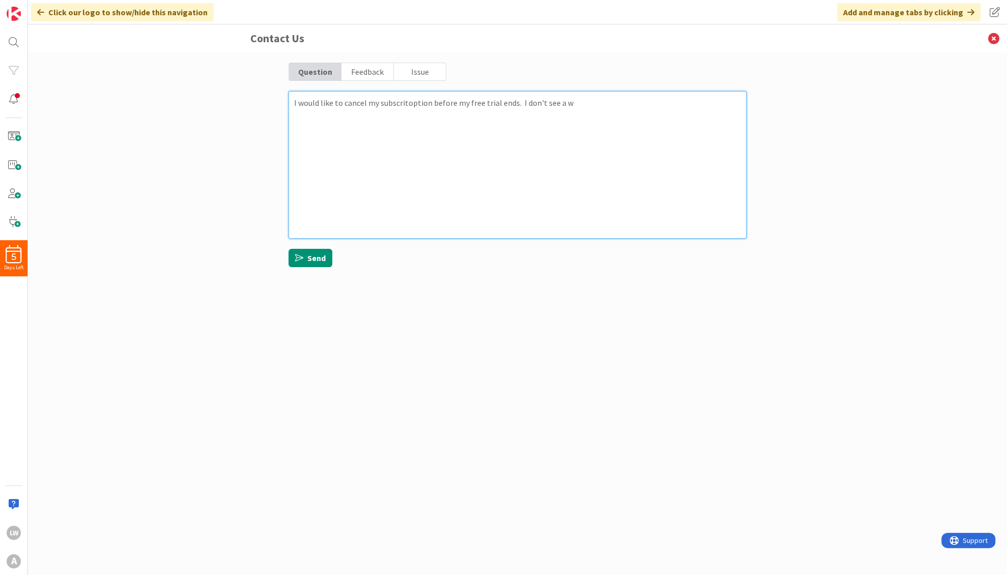
type textarea "I would like to cancel my subscritoption before my free trial ends. I don't see…"
type textarea "x"
type textarea "I would like to cancel my subscritoption before my free trial ends. I don't see…"
type textarea "x"
type textarea "I would like to cancel my subscritoption before my free trial ends. I don't see…"
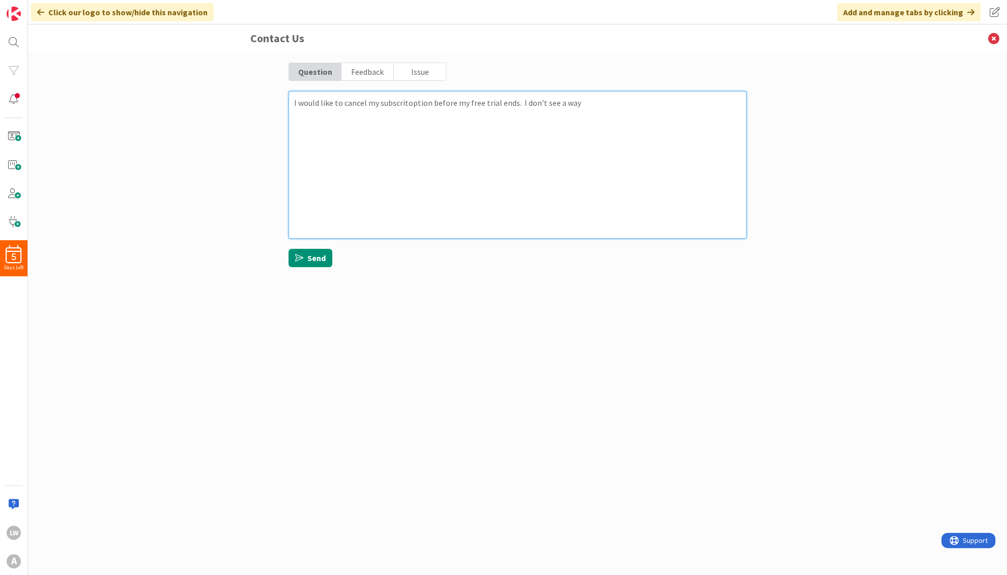
type textarea "x"
type textarea "I would like to cancel my subscritoption before my free trial ends. I don't see…"
type textarea "x"
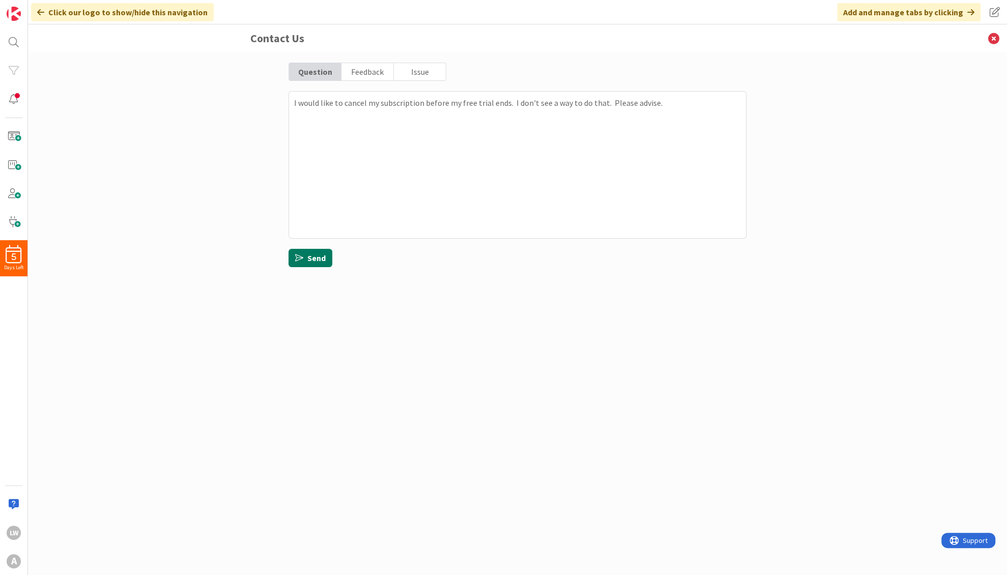
click at [317, 257] on button "Send" at bounding box center [311, 258] width 44 height 18
